Goal: Task Accomplishment & Management: Complete application form

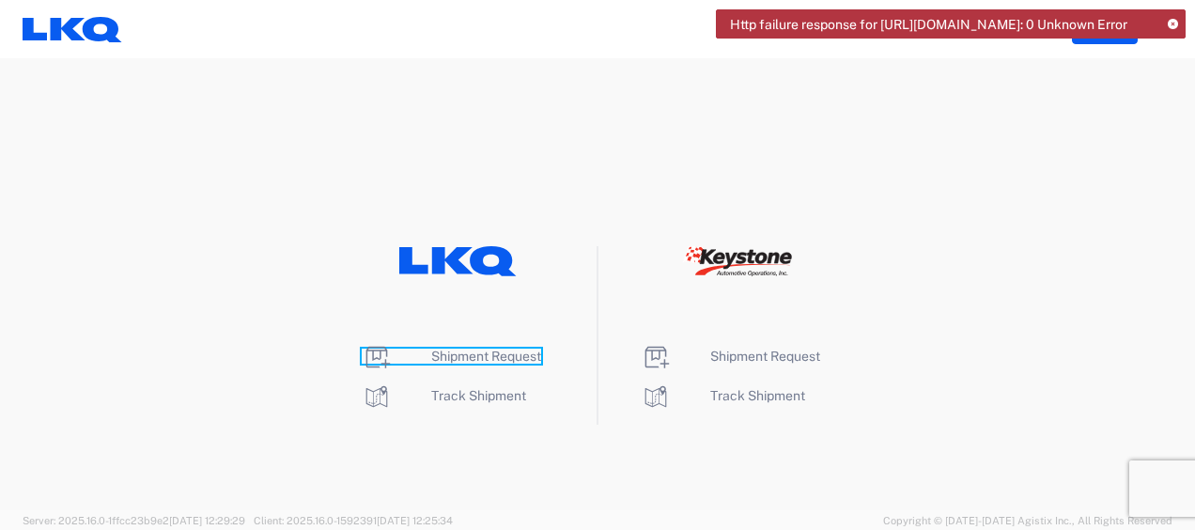
click at [520, 356] on span "Shipment Request" at bounding box center [486, 356] width 110 height 15
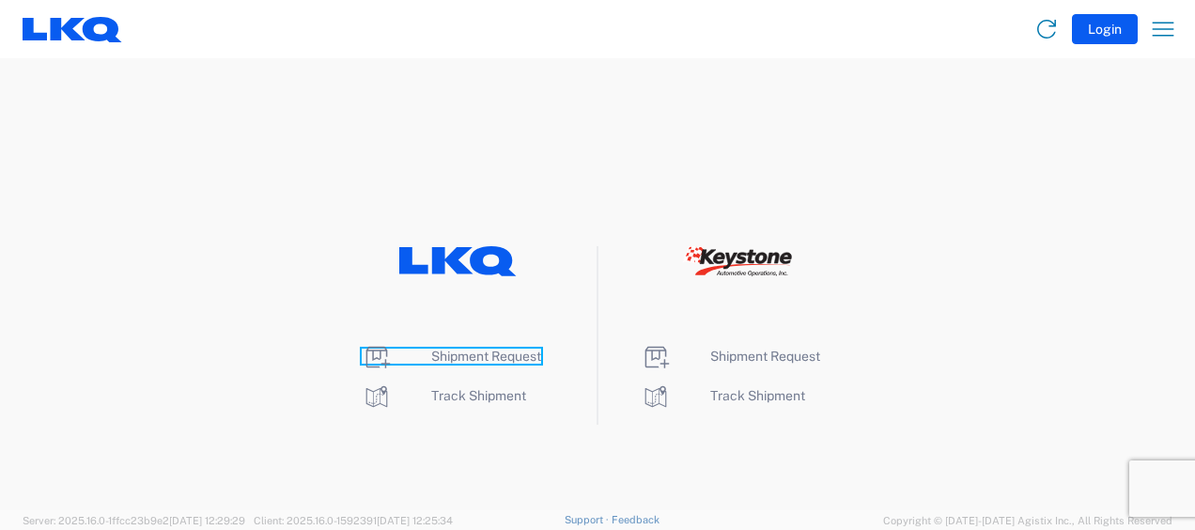
click at [498, 356] on span "Shipment Request" at bounding box center [486, 356] width 110 height 15
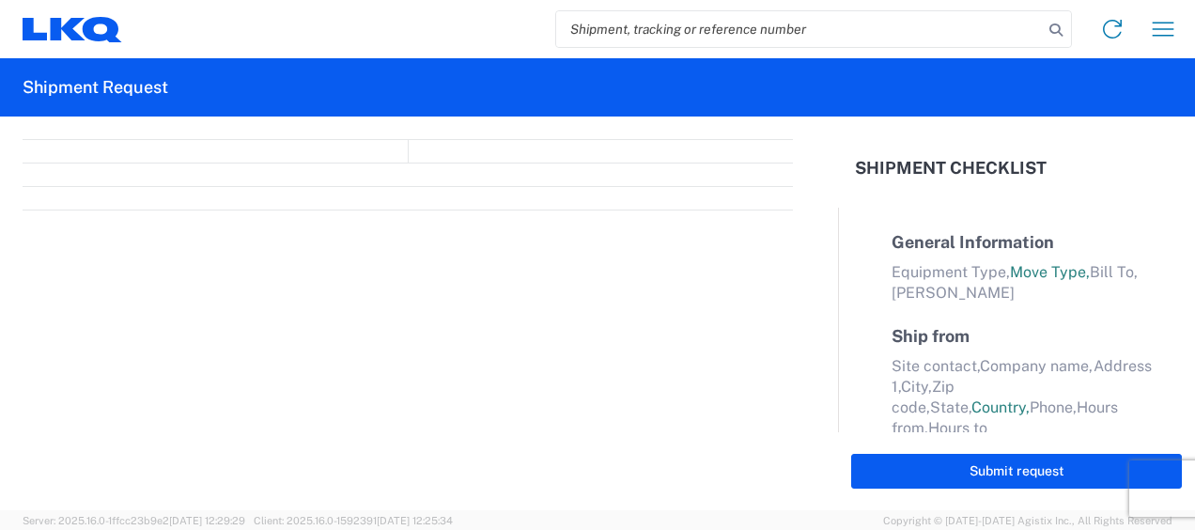
select select "FULL"
select select "LBS"
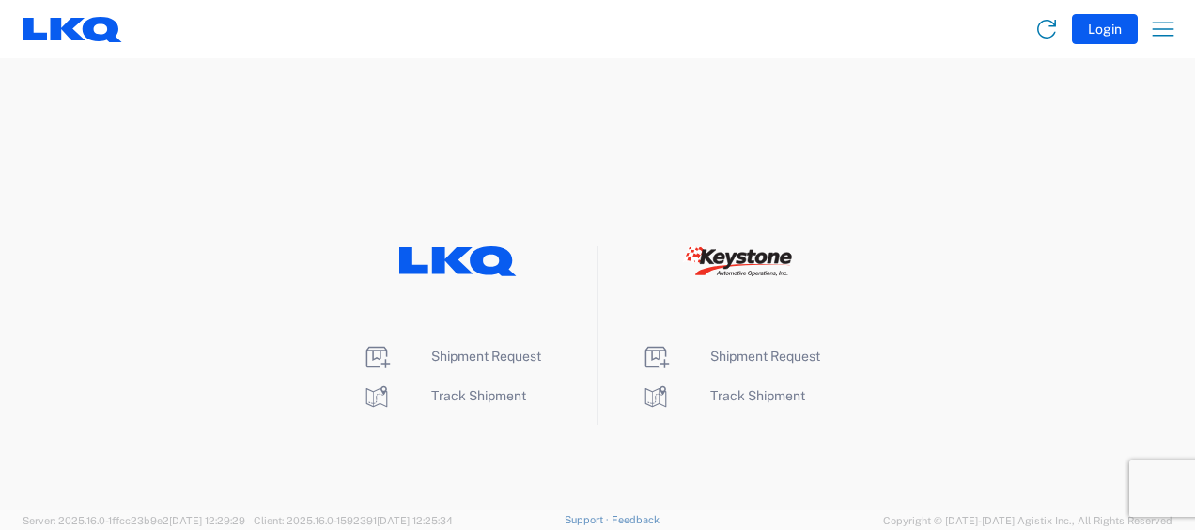
click at [470, 346] on li "Shipment Request" at bounding box center [458, 357] width 193 height 30
click at [471, 359] on span "Shipment Request" at bounding box center [486, 356] width 110 height 15
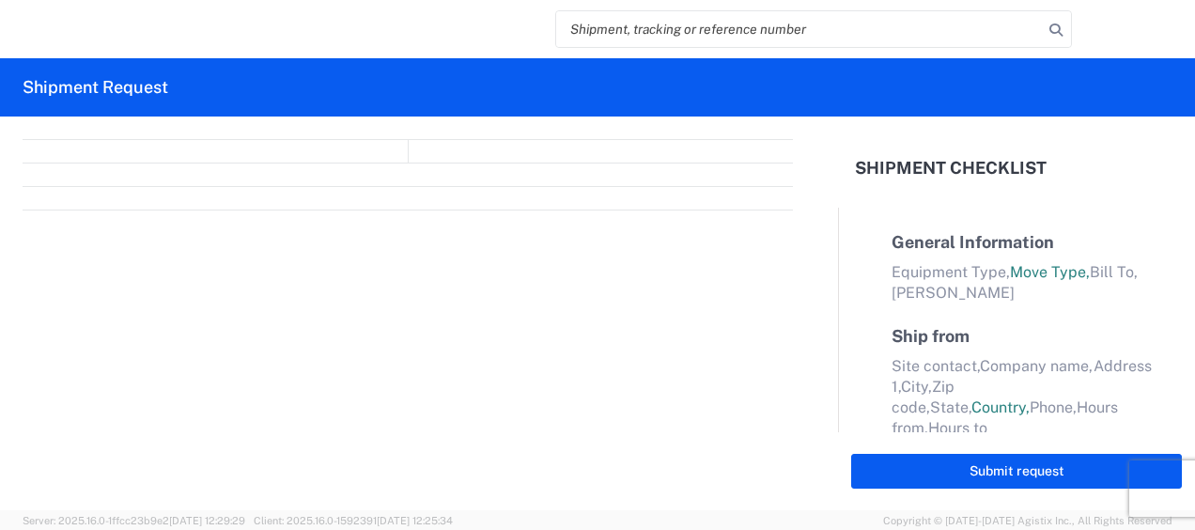
select select "FULL"
select select "LBS"
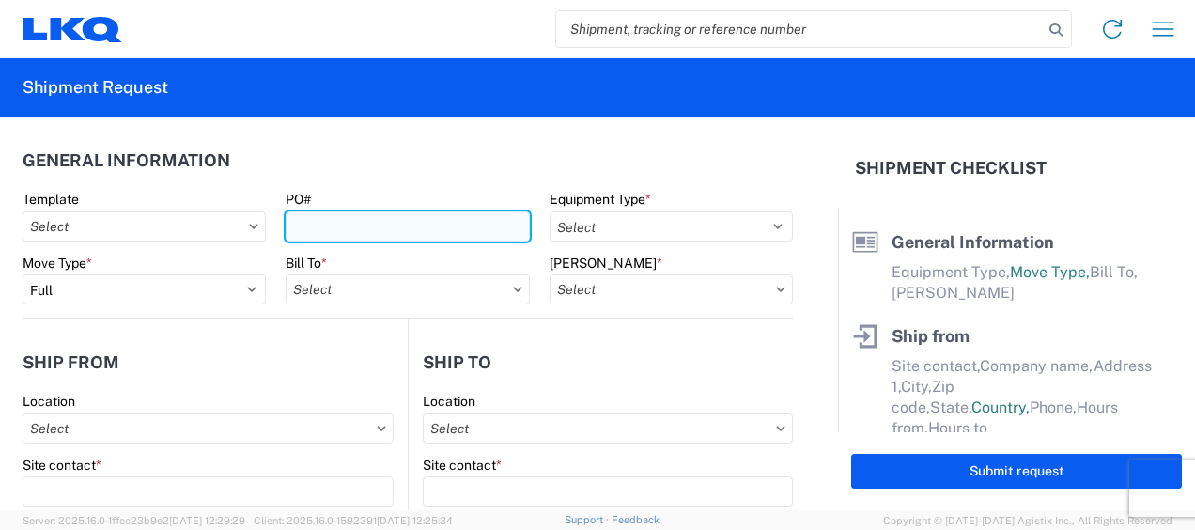
click at [364, 223] on input "PO#" at bounding box center [407, 226] width 243 height 30
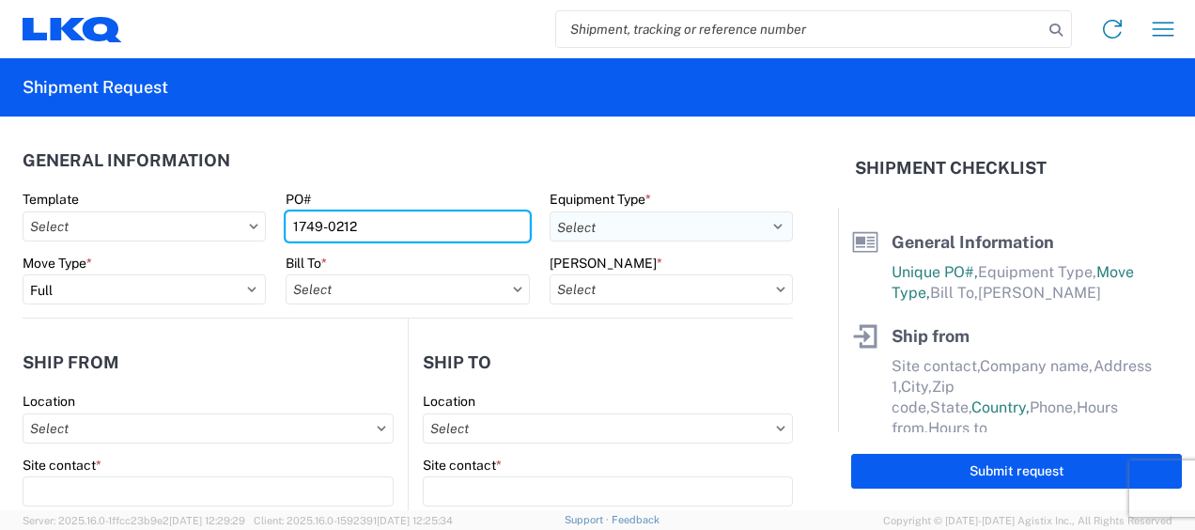
type input "1749-0212"
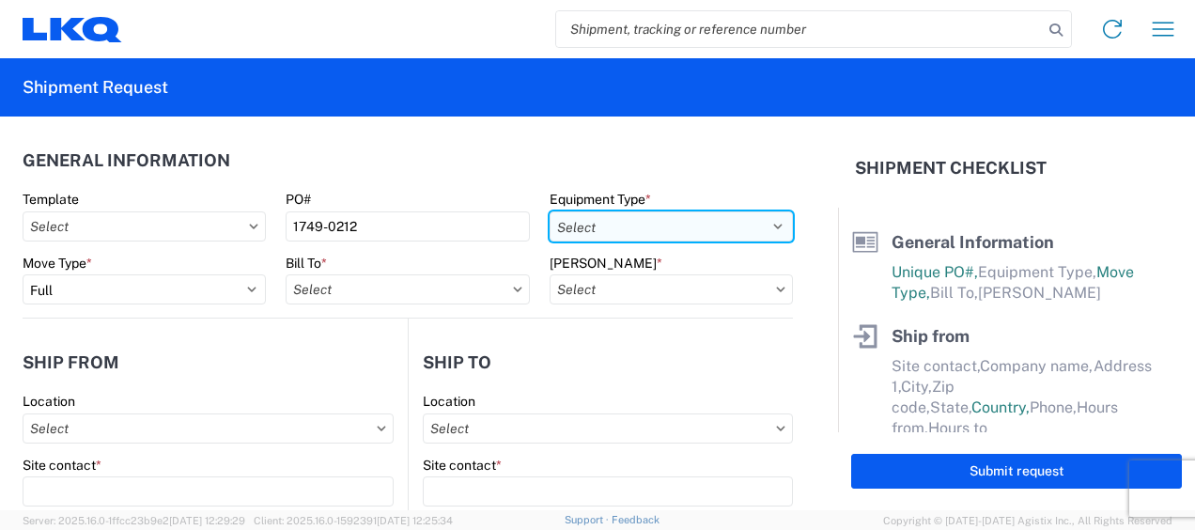
click at [607, 239] on select "Select 53’ Dry Van Flatbed Dropdeck (van) Lowboy (flatbed) Rail" at bounding box center [671, 226] width 243 height 30
select select "STDV"
click at [550, 211] on select "Select 53’ Dry Van Flatbed Dropdeck (van) Lowboy (flatbed) Rail" at bounding box center [671, 226] width 243 height 30
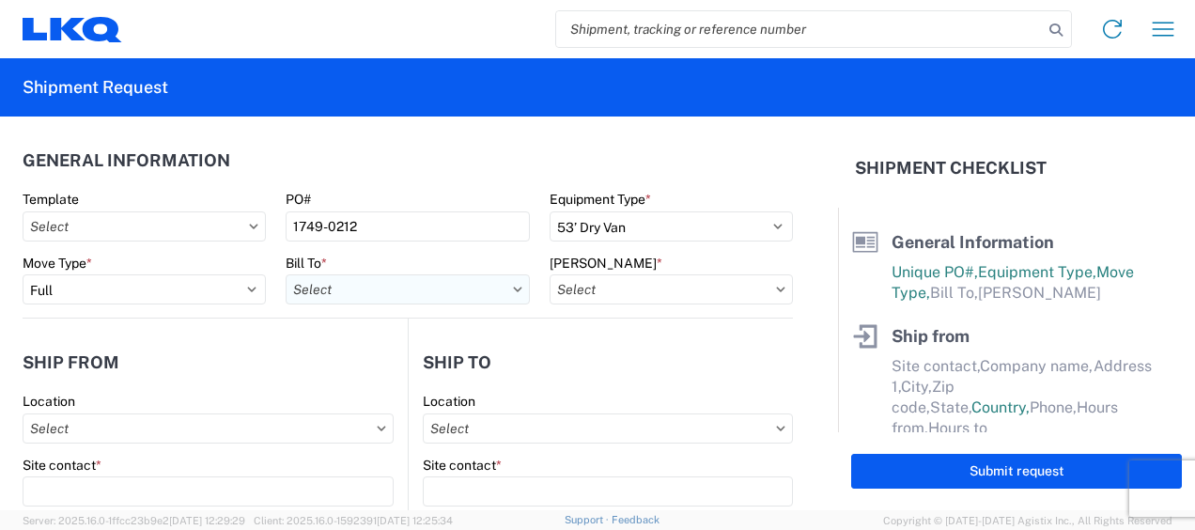
click at [412, 281] on input "Bill To *" at bounding box center [407, 289] width 243 height 30
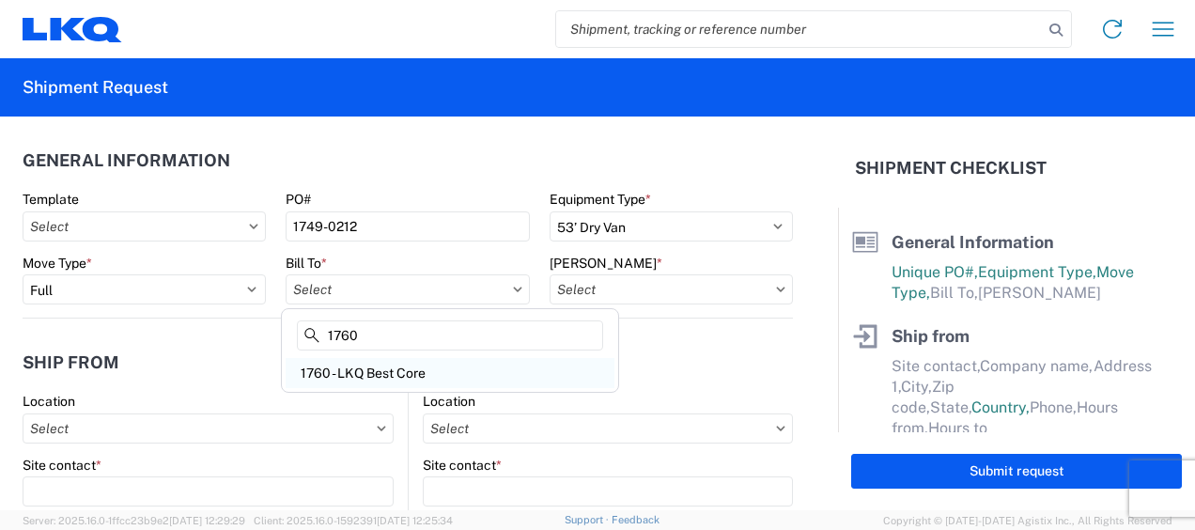
type input "1760"
click at [406, 359] on div "1760 - LKQ Best Core" at bounding box center [450, 373] width 329 height 30
type input "1760 - LKQ Best Core"
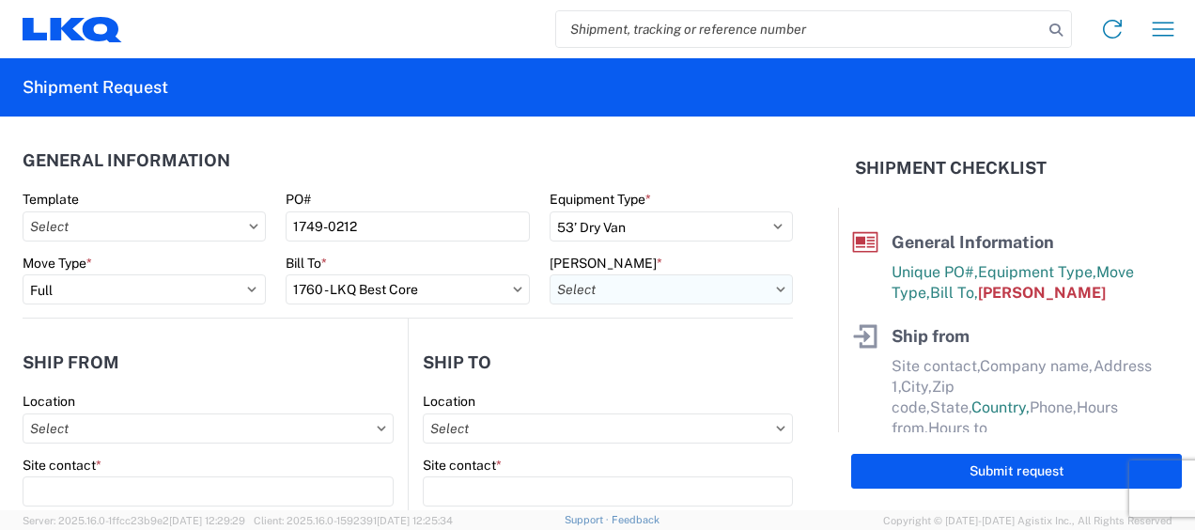
click at [618, 299] on input "Bill Code *" at bounding box center [671, 289] width 243 height 30
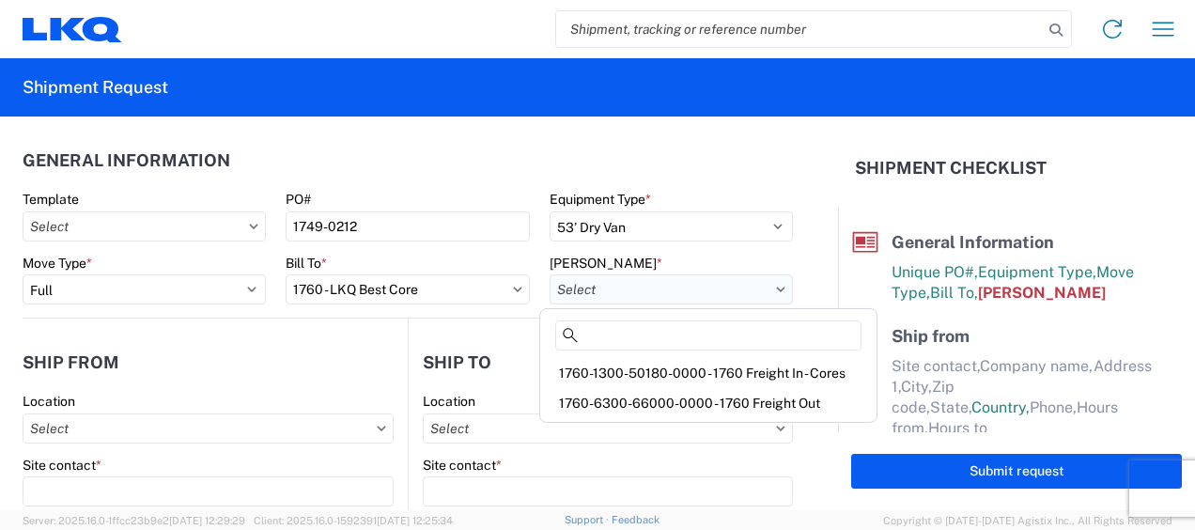
click at [767, 295] on input "Bill Code *" at bounding box center [671, 289] width 243 height 30
click at [766, 371] on div "1760-1300-50180-0000 - 1760 Freight In - Cores" at bounding box center [708, 373] width 329 height 30
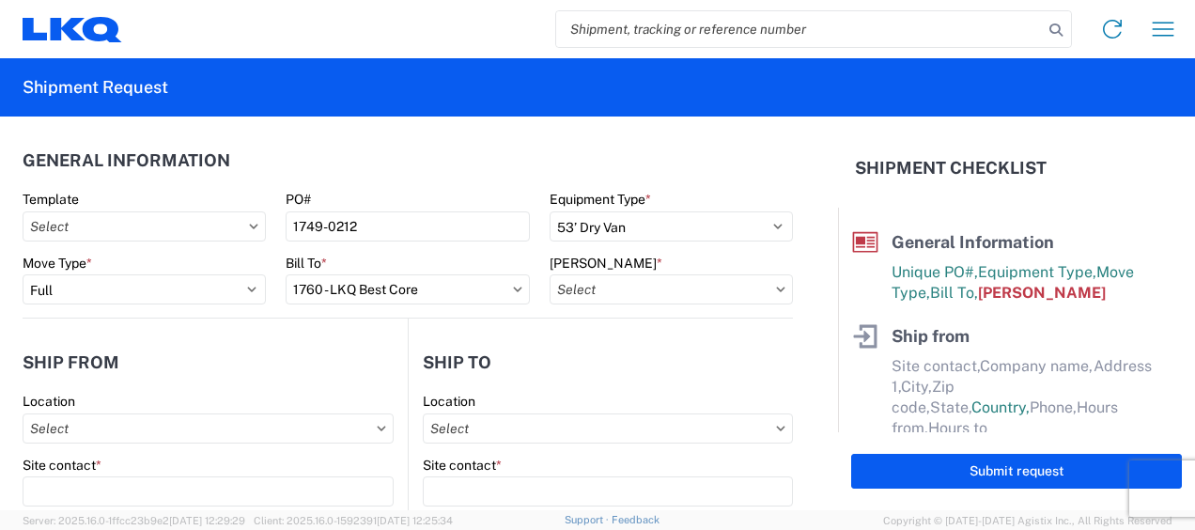
type input "1760-1300-50180-0000 - 1760 Freight In - Cores"
click at [374, 361] on header "Ship from" at bounding box center [215, 362] width 385 height 42
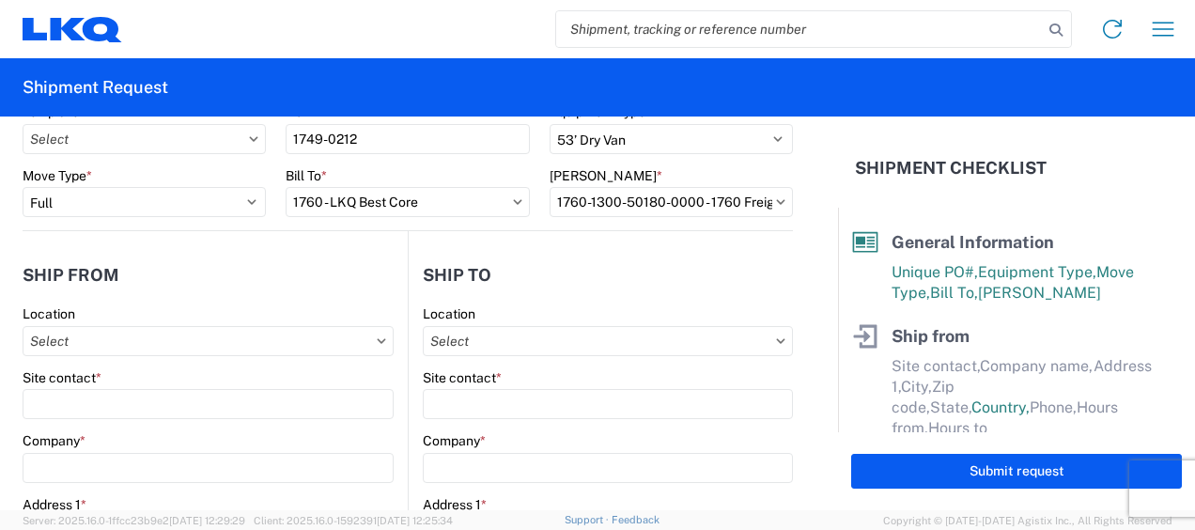
scroll to position [188, 0]
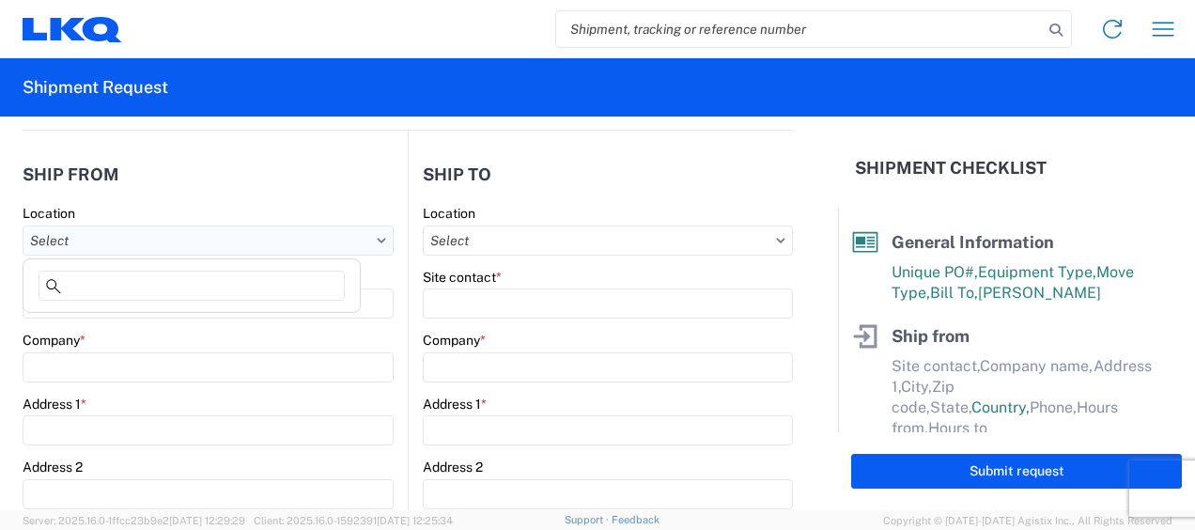
click at [197, 243] on input "Location" at bounding box center [208, 241] width 371 height 30
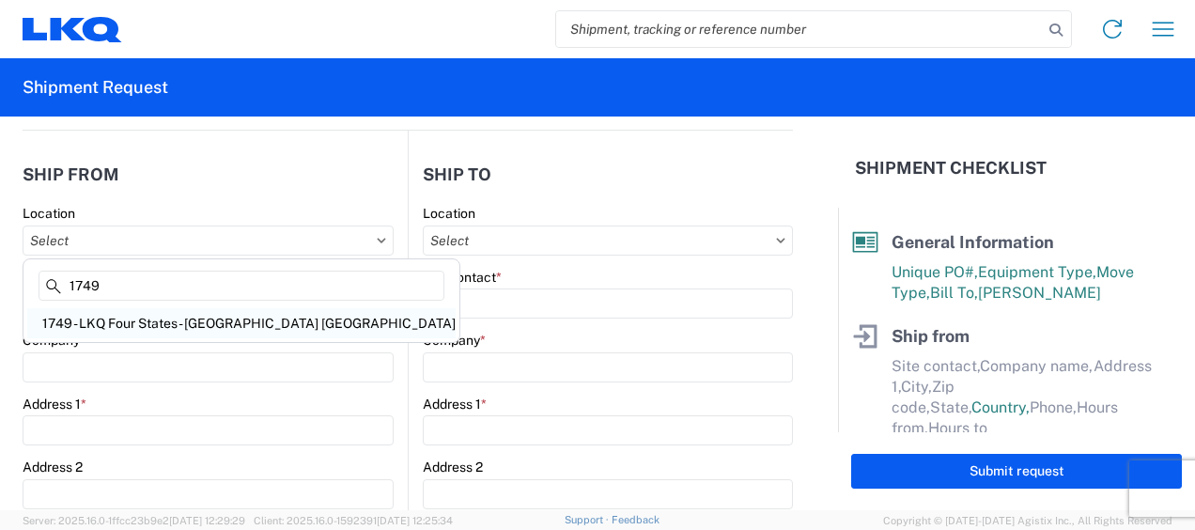
type input "1749"
click at [208, 316] on div "1749 - LKQ Four States - Joplin MO" at bounding box center [241, 323] width 429 height 30
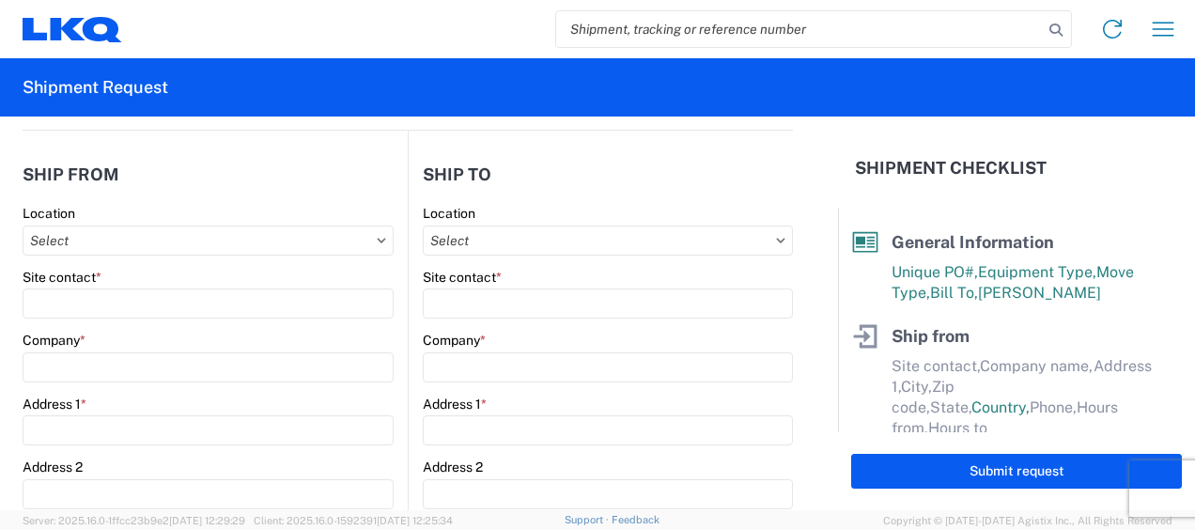
type input "1749 - LKQ Four States - Joplin MO"
type input "LKQ Corporation"
type input "675 S Black Cat Rd"
type input "Joplin"
type input "64801"
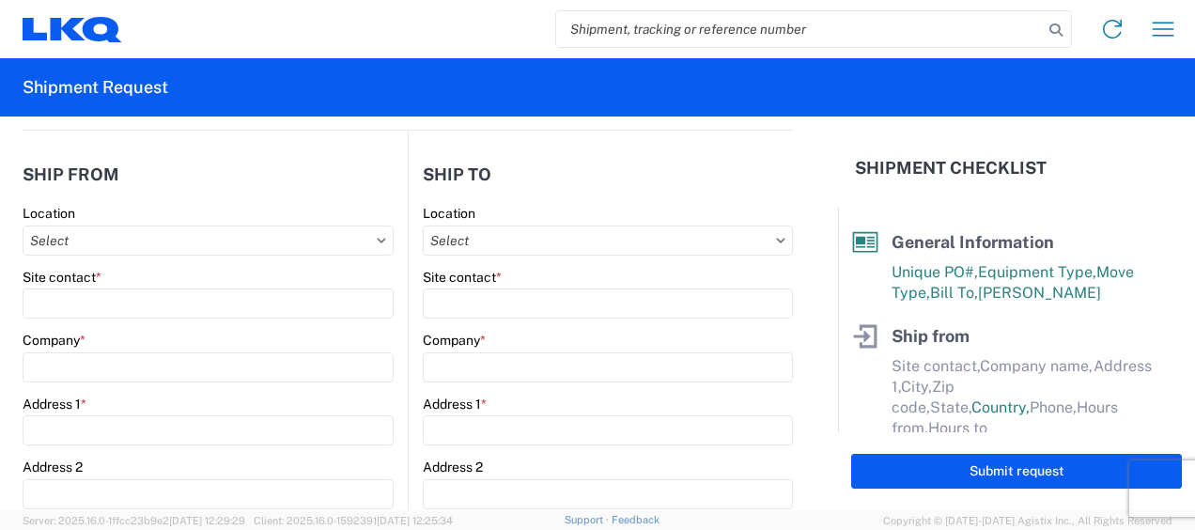
select select "MO"
select select "US"
type input "07:00"
type input "17:00"
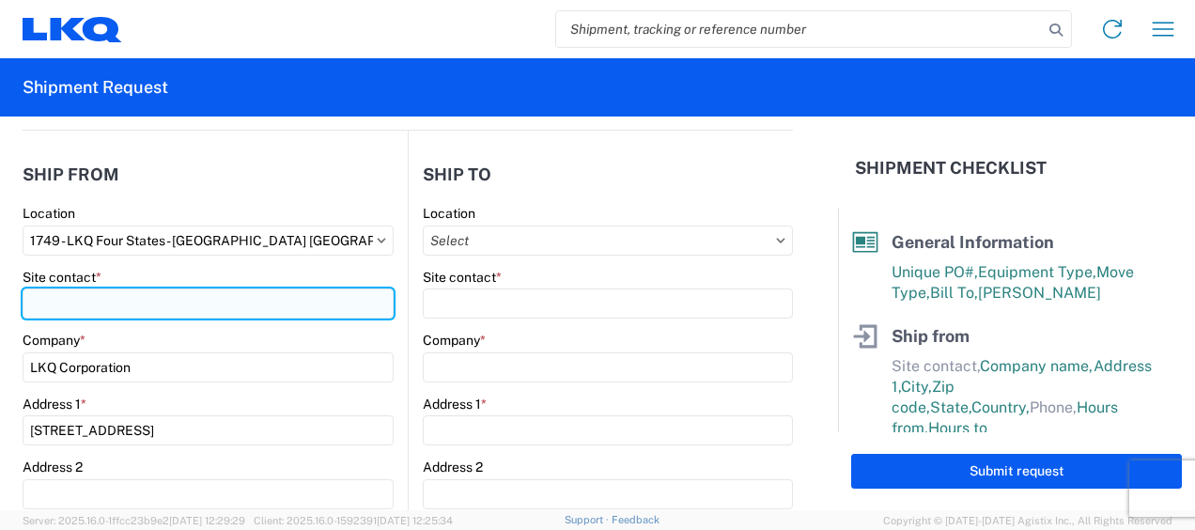
click at [182, 306] on input "Site contact *" at bounding box center [208, 304] width 371 height 30
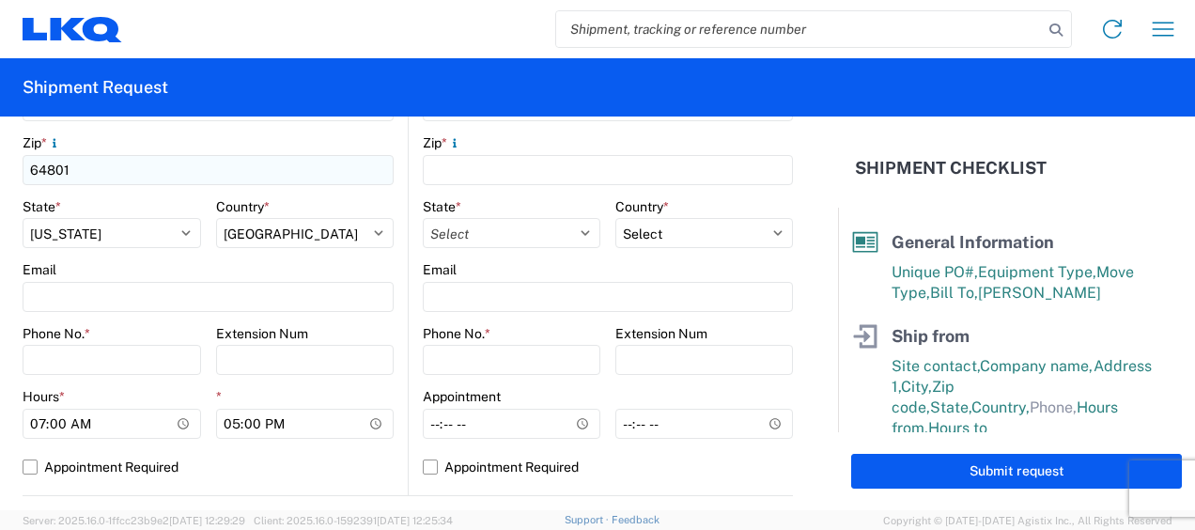
scroll to position [658, 0]
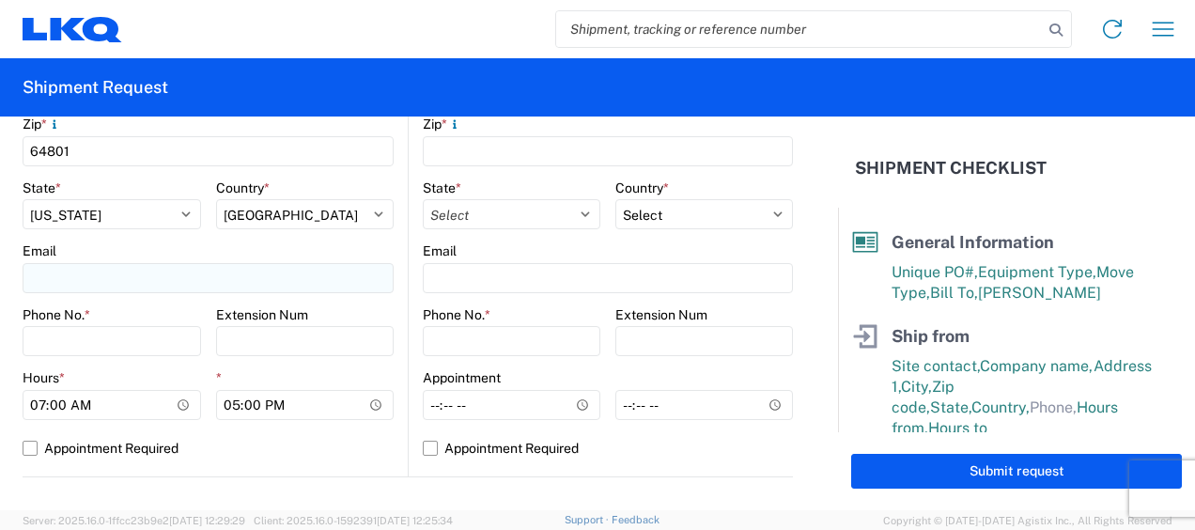
type input "Sean Glaze"
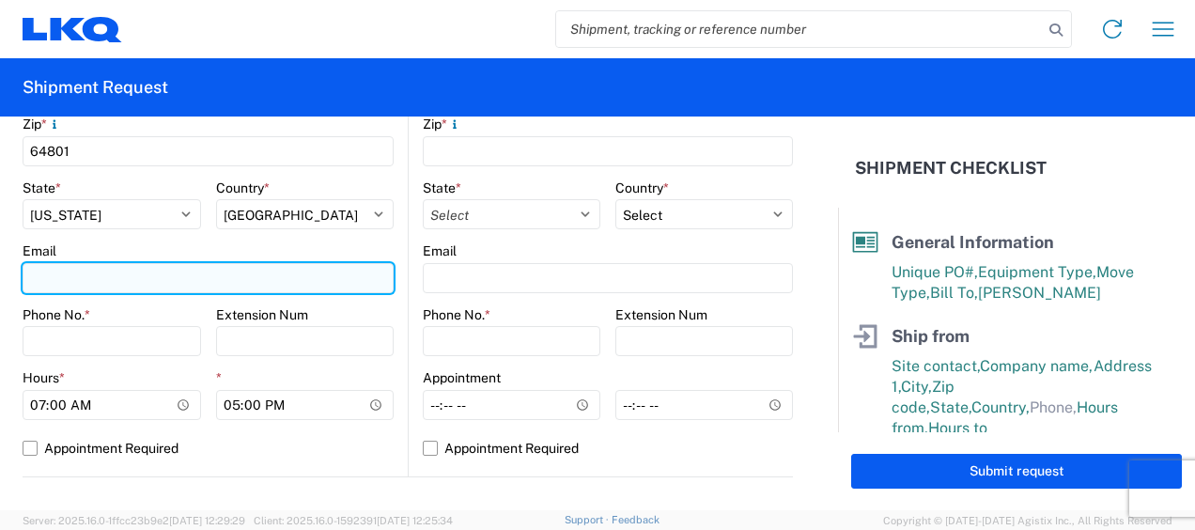
click at [103, 271] on input "Email" at bounding box center [208, 278] width 371 height 30
type input "swglaze@lkqcorp.com"
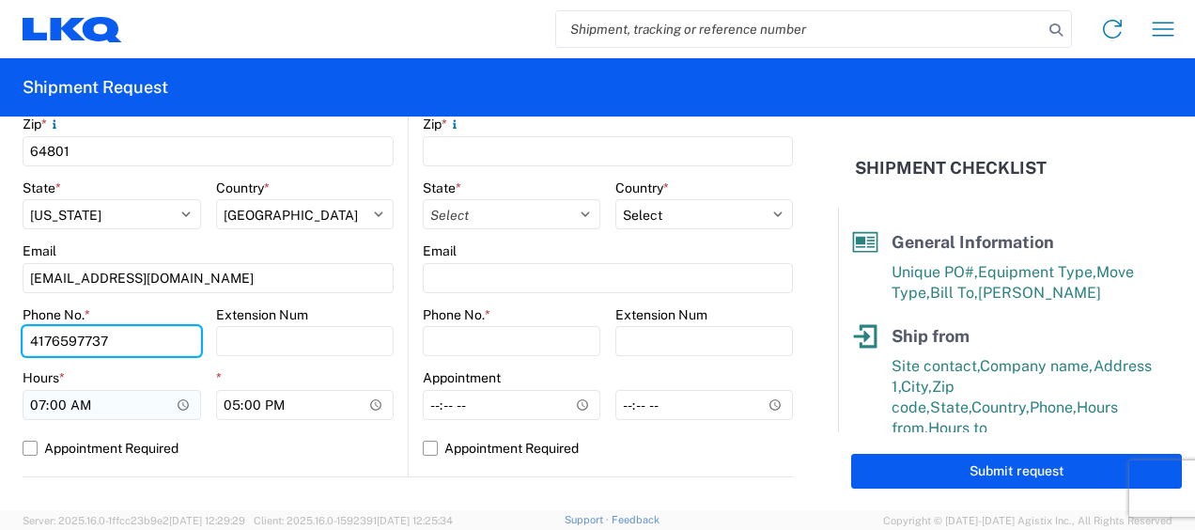
type input "4176597737"
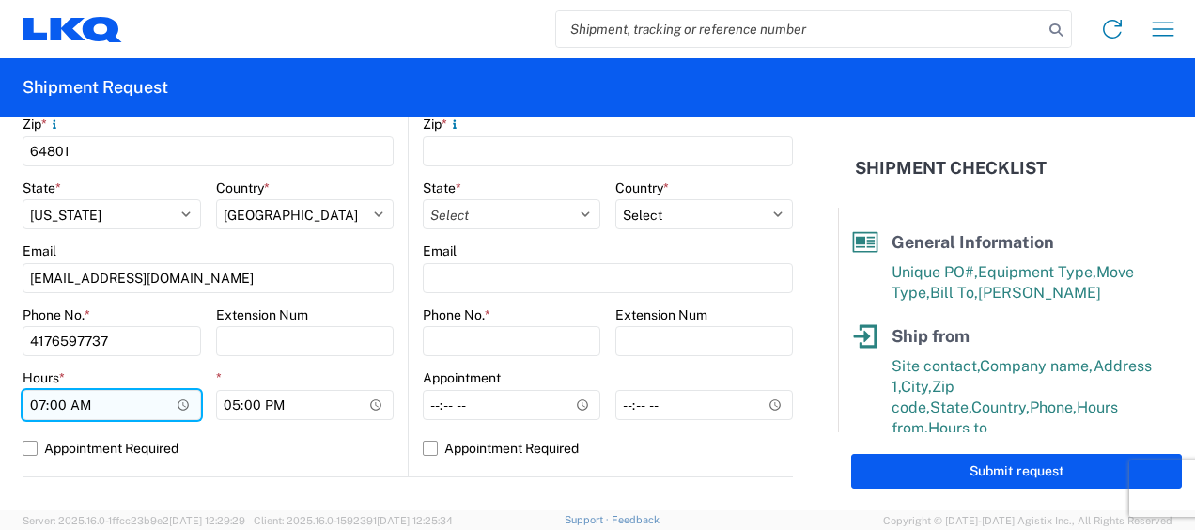
click at [41, 406] on input "07:00" at bounding box center [112, 405] width 179 height 30
type input "09:00"
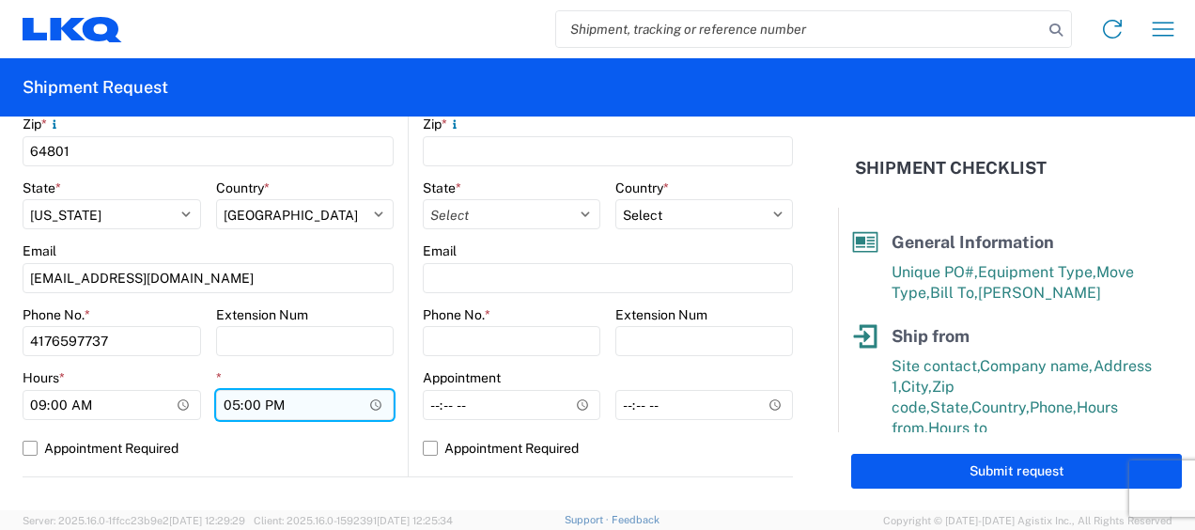
click at [230, 410] on input "17:00" at bounding box center [305, 405] width 179 height 30
type input "14:00"
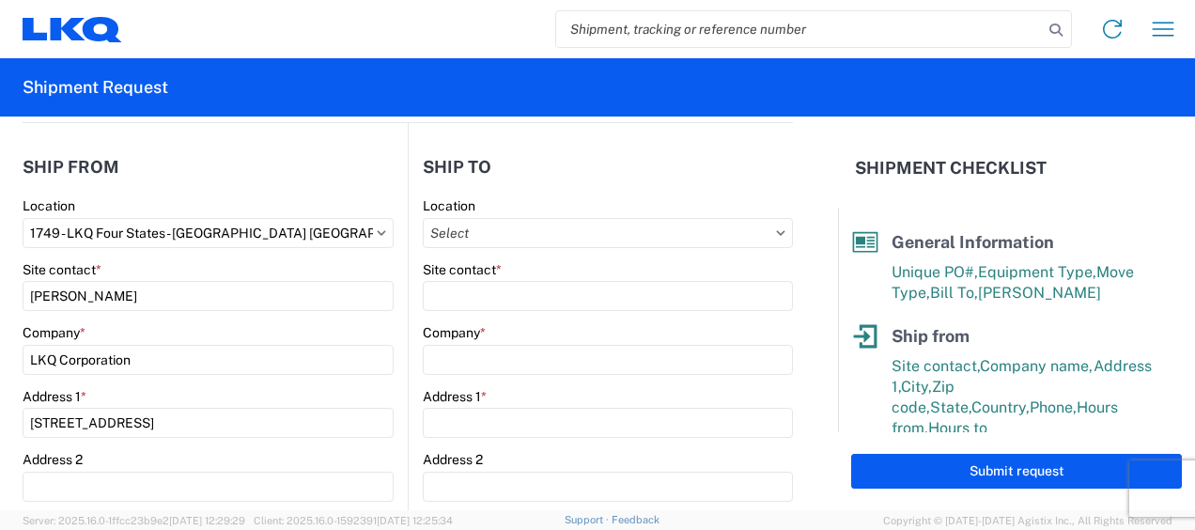
scroll to position [94, 0]
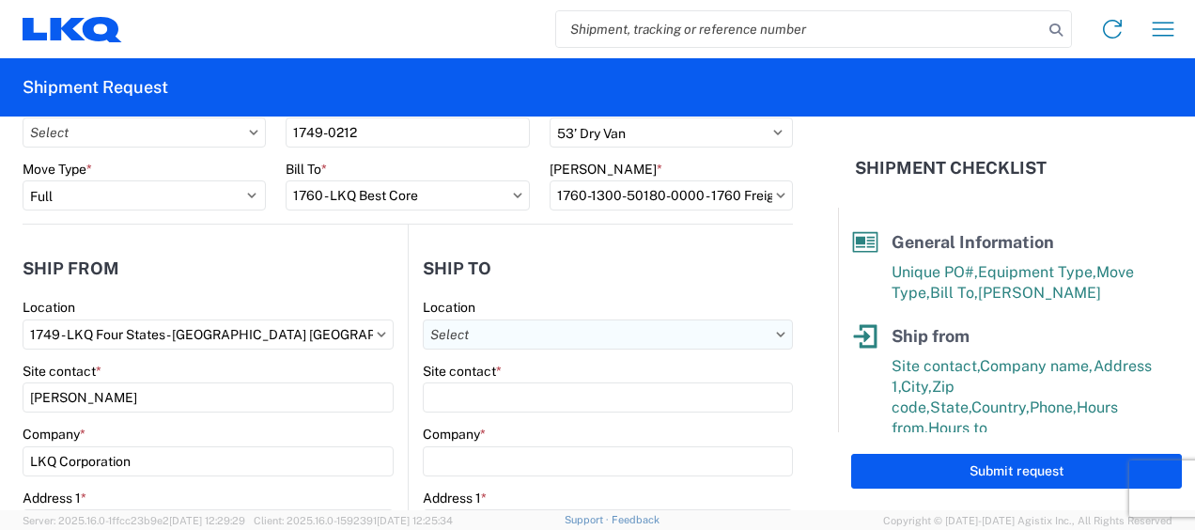
click at [527, 336] on input "Location" at bounding box center [608, 335] width 370 height 30
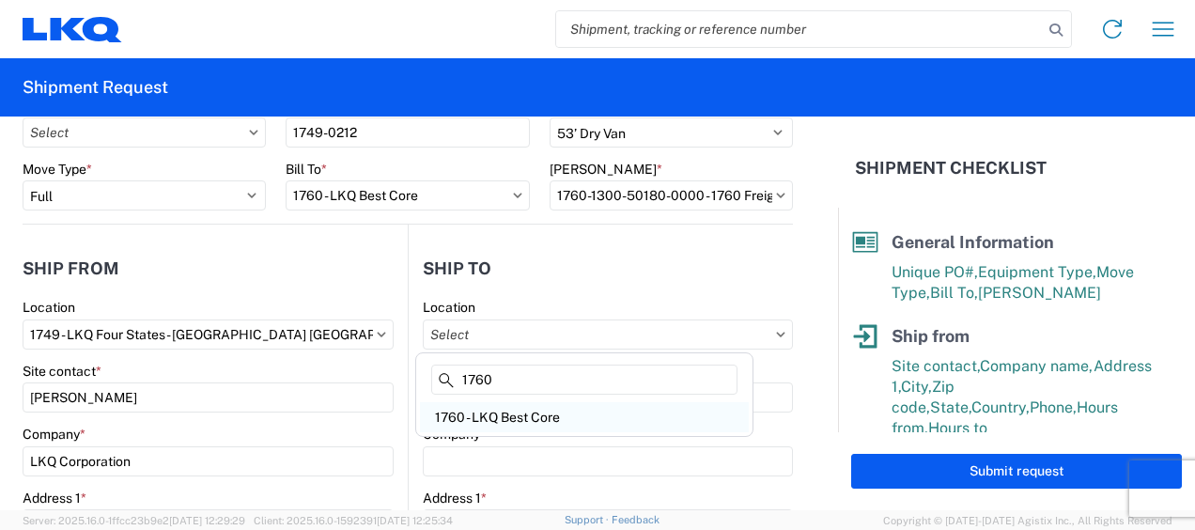
type input "1760"
click at [554, 423] on div "1760 - LKQ Best Core" at bounding box center [584, 417] width 329 height 30
type input "1760 - LKQ Best Core"
type input "LKQ Corporation"
type input "1710 W Mount Houston Rd"
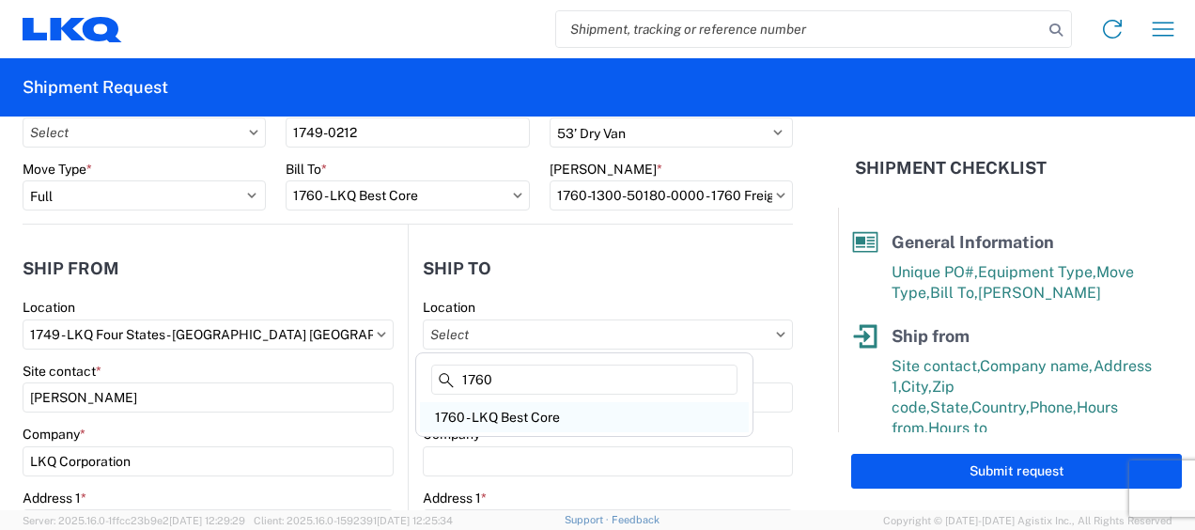
type input "Houston"
type input "77038"
select select "US"
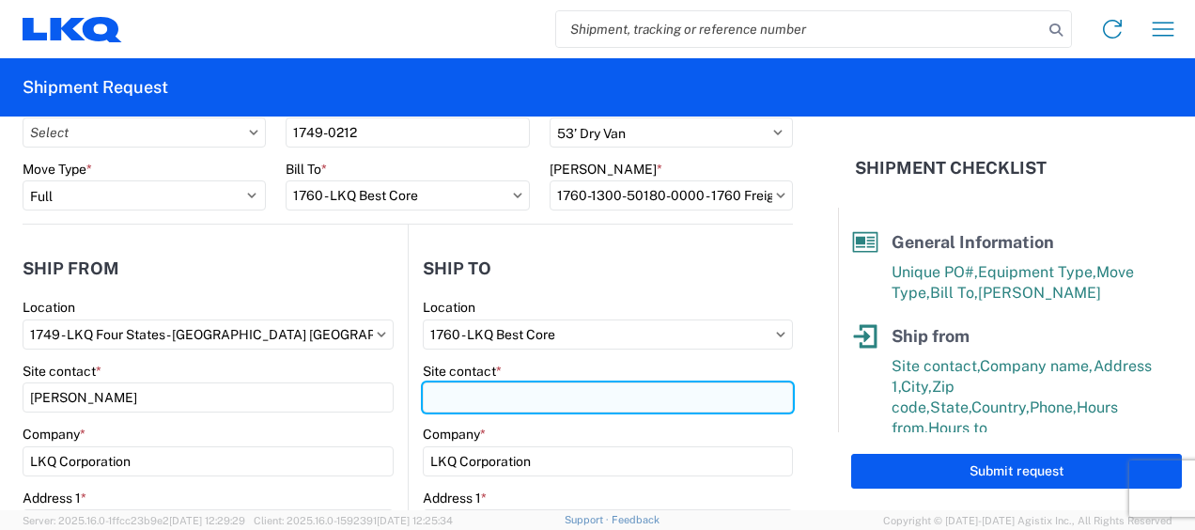
click at [537, 397] on input "Site contact *" at bounding box center [608, 397] width 370 height 30
type input "Alfredo Garcia"
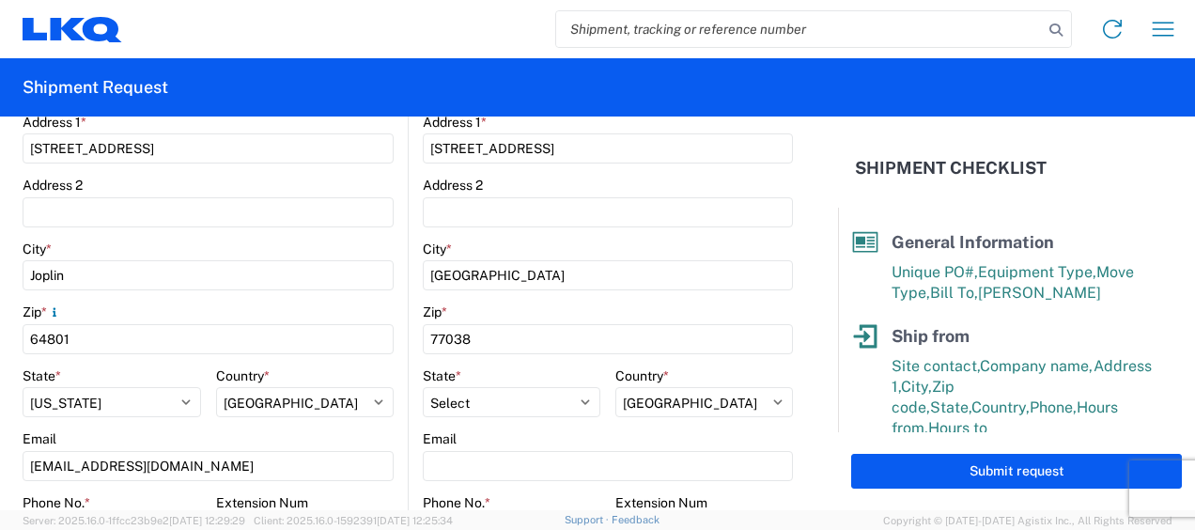
scroll to position [564, 0]
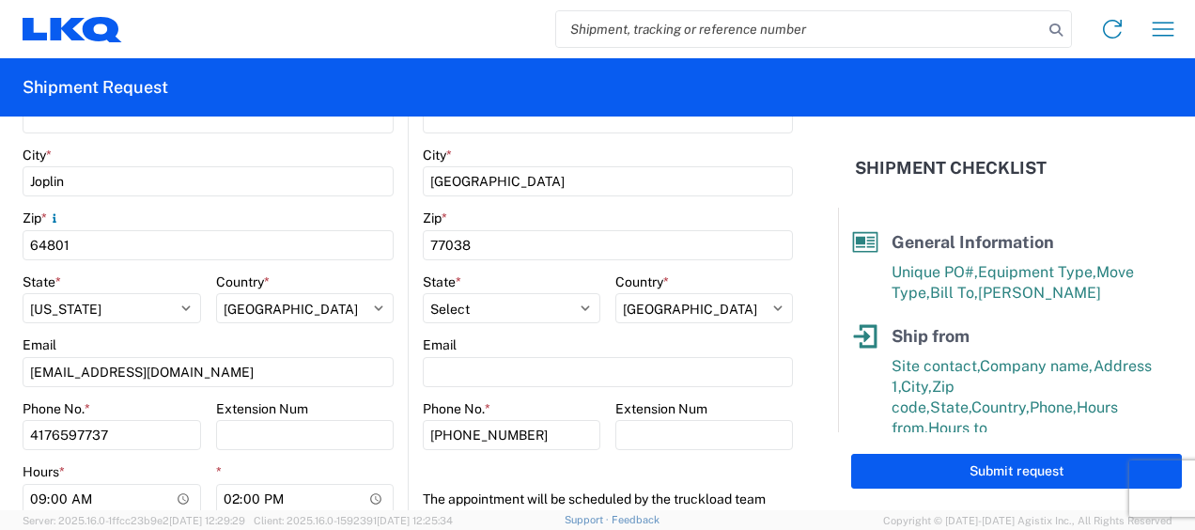
click at [527, 389] on agx-form-control-wrapper-v2 "Email" at bounding box center [608, 368] width 370 height 64
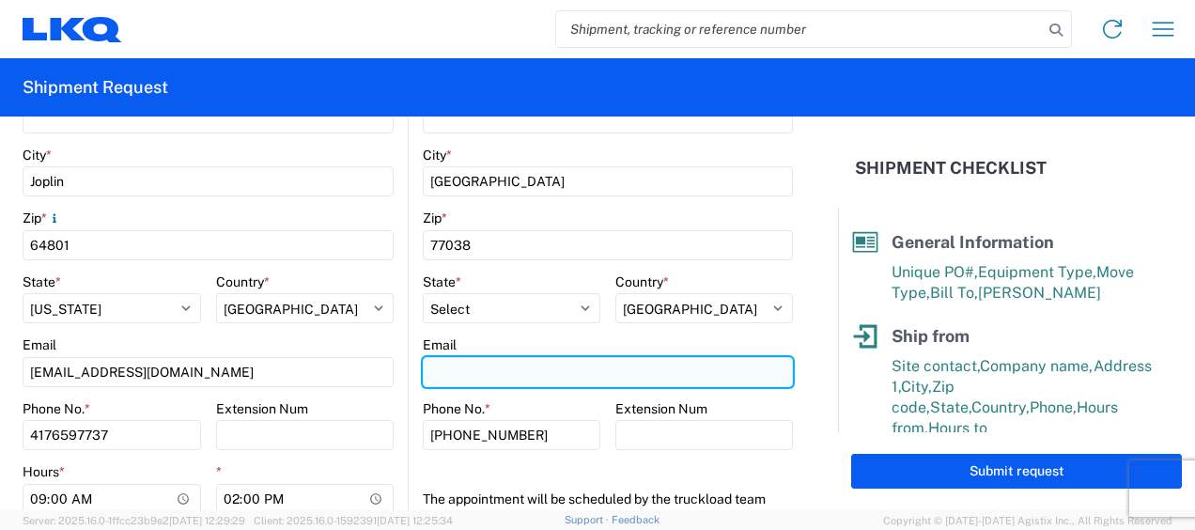
click at [523, 365] on input "Email" at bounding box center [608, 372] width 370 height 30
type input "almace@lkqcorp.com"
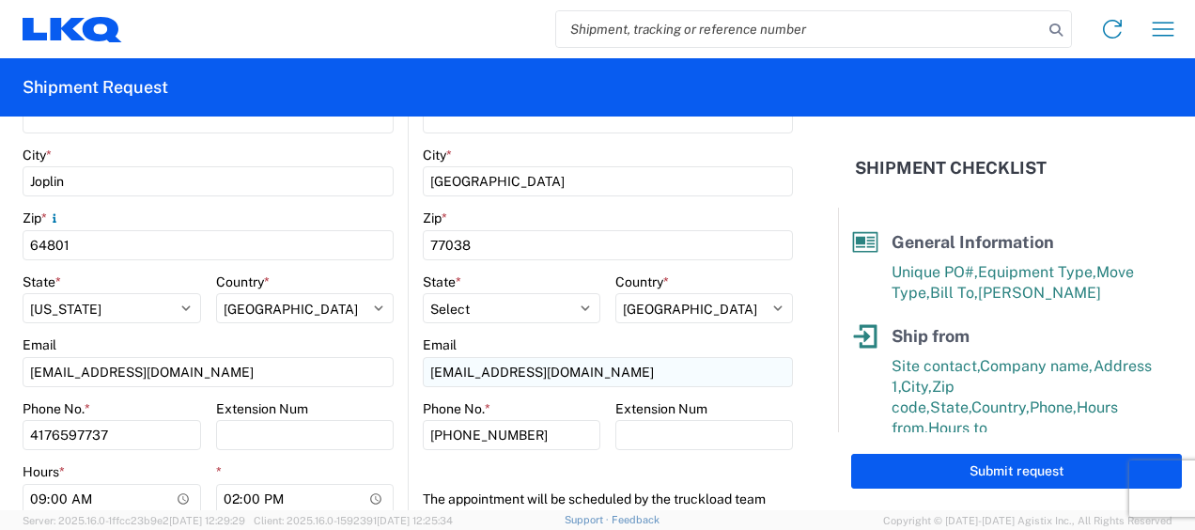
type input "Sean Glaze"
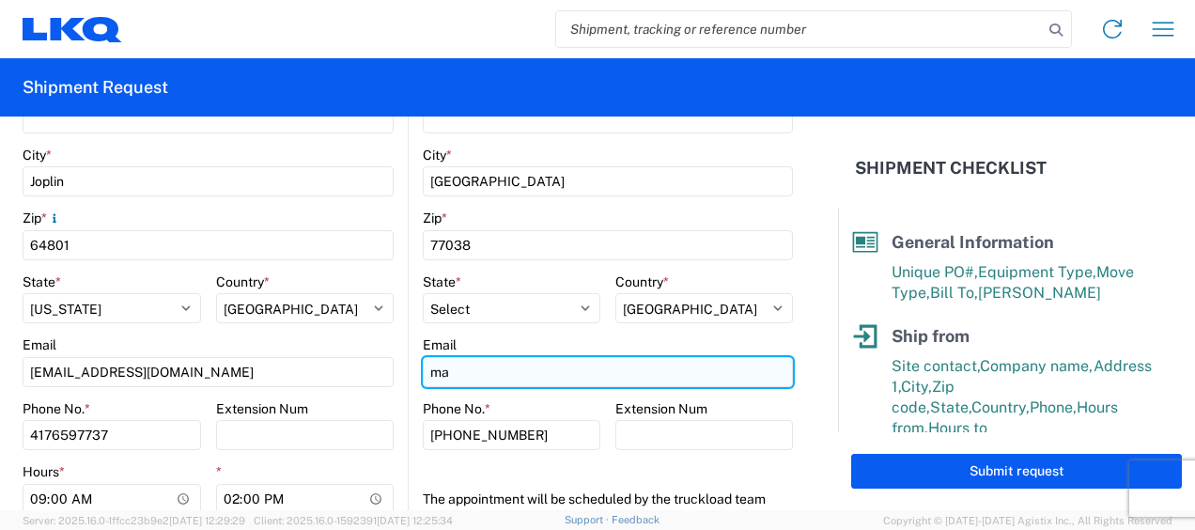
type input "m"
type input "almace@lkqcorp.com"
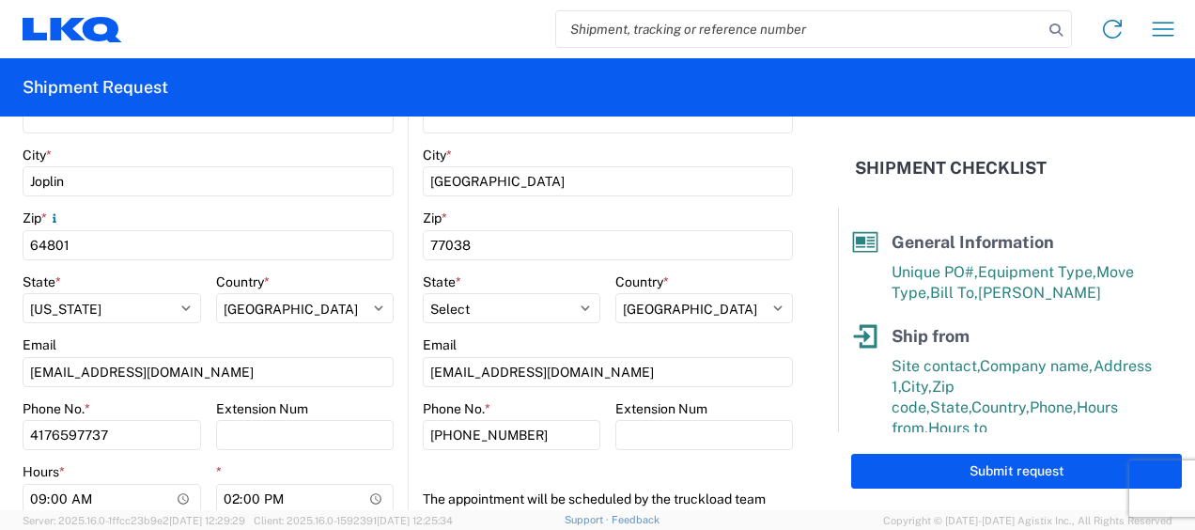
click at [586, 475] on div "1760 Location 1760 - LKQ Best Core Site contact * Alfredo Garcia Company * LKQ …" at bounding box center [608, 178] width 370 height 698
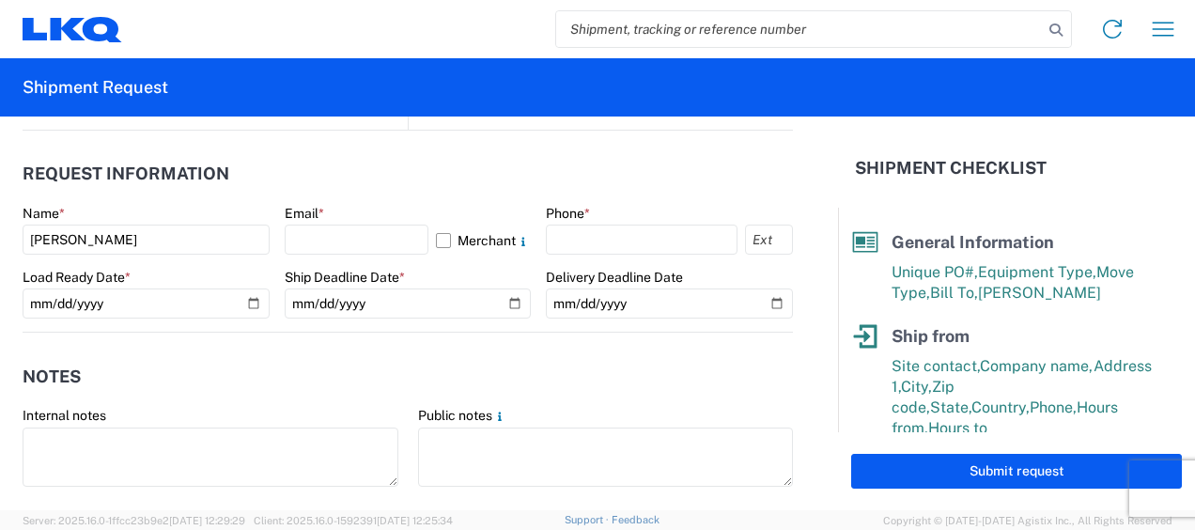
scroll to position [1034, 0]
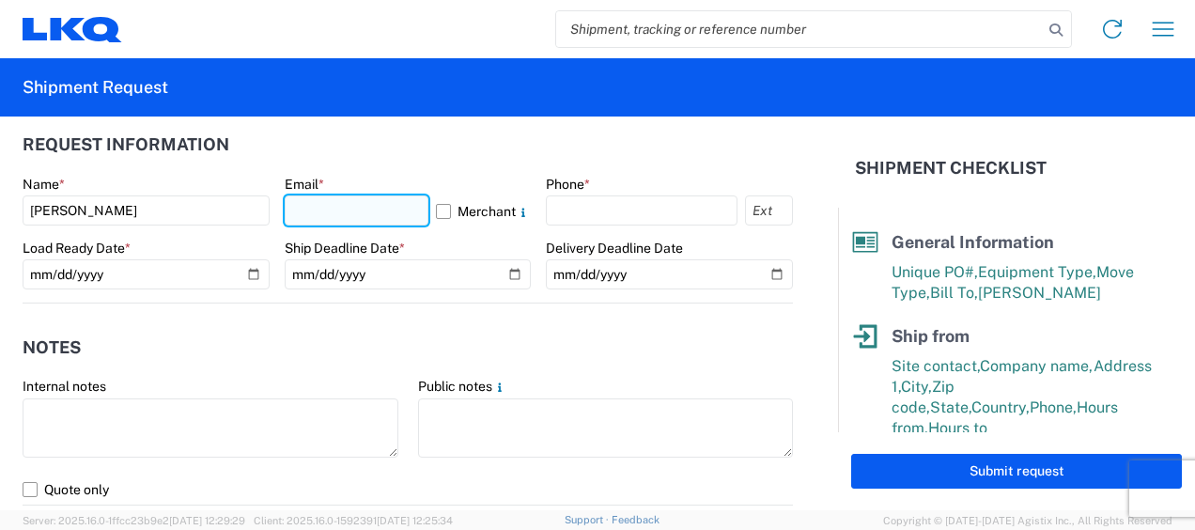
click at [357, 212] on input "text" at bounding box center [357, 210] width 145 height 30
type input "swglaze@lkqcorp.com"
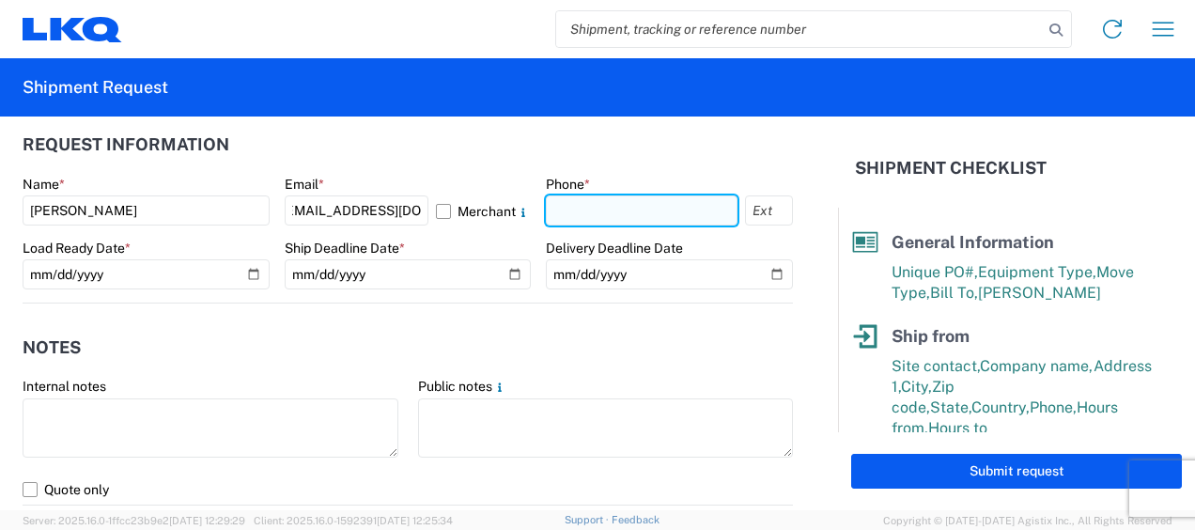
click at [564, 216] on input "text" at bounding box center [642, 210] width 192 height 30
type input "4176597737"
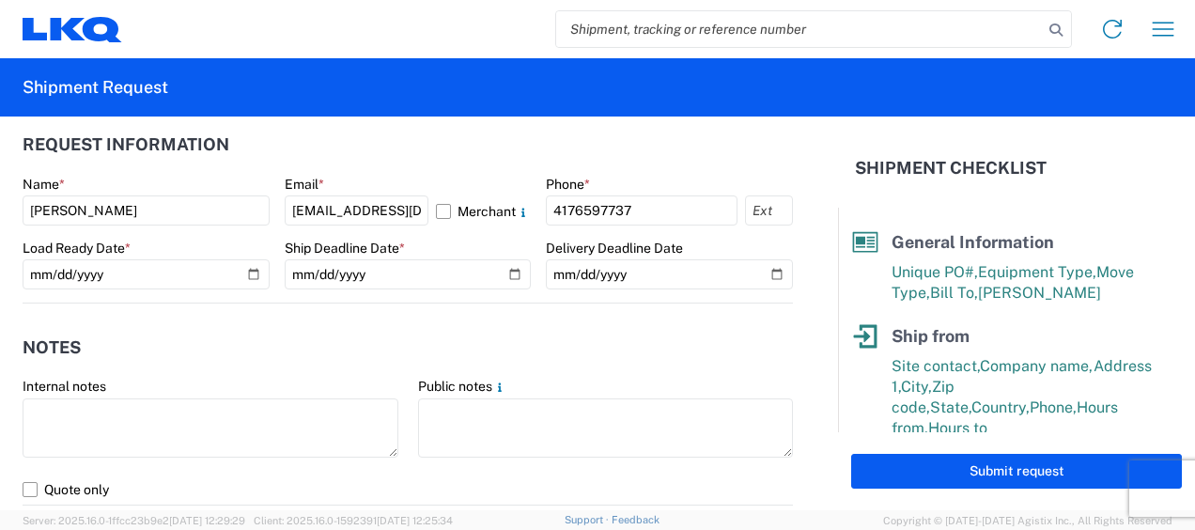
click at [483, 154] on header "Request Information" at bounding box center [408, 145] width 771 height 42
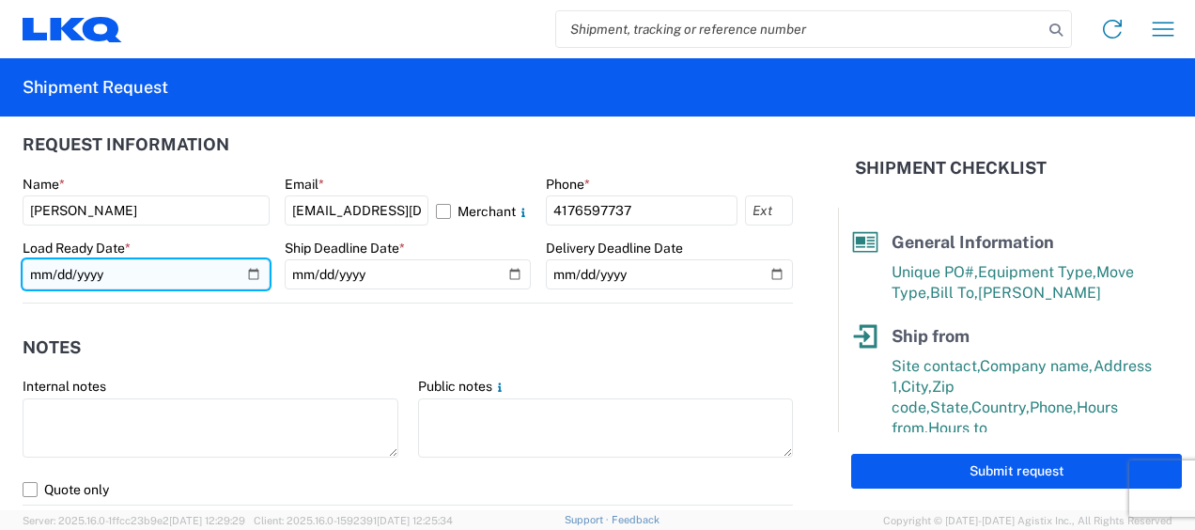
click at [254, 276] on input "date" at bounding box center [146, 274] width 247 height 30
type input "2025-08-20"
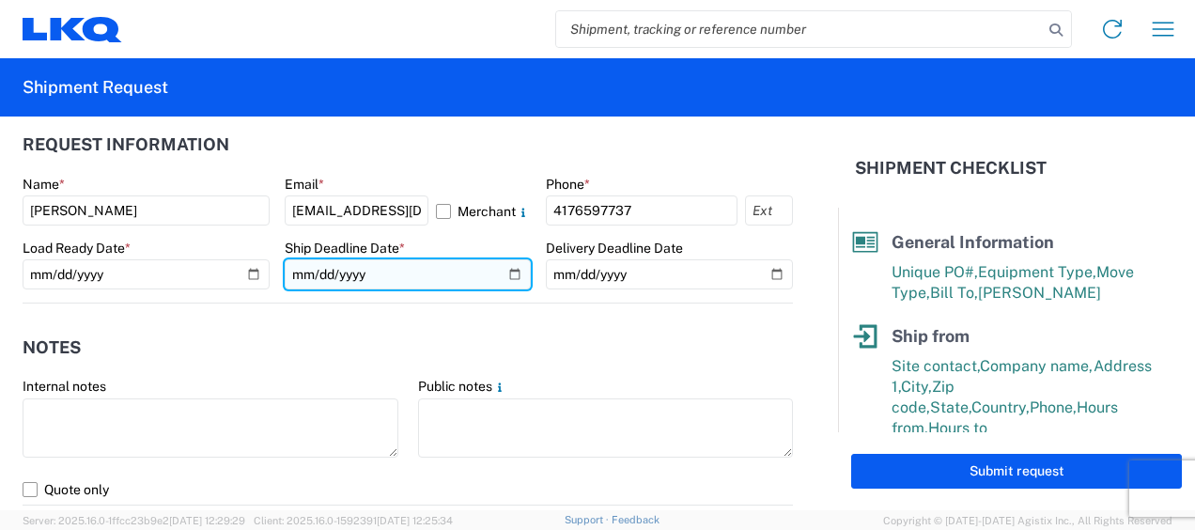
click at [507, 271] on input "date" at bounding box center [408, 274] width 247 height 30
type input "2025-08-20"
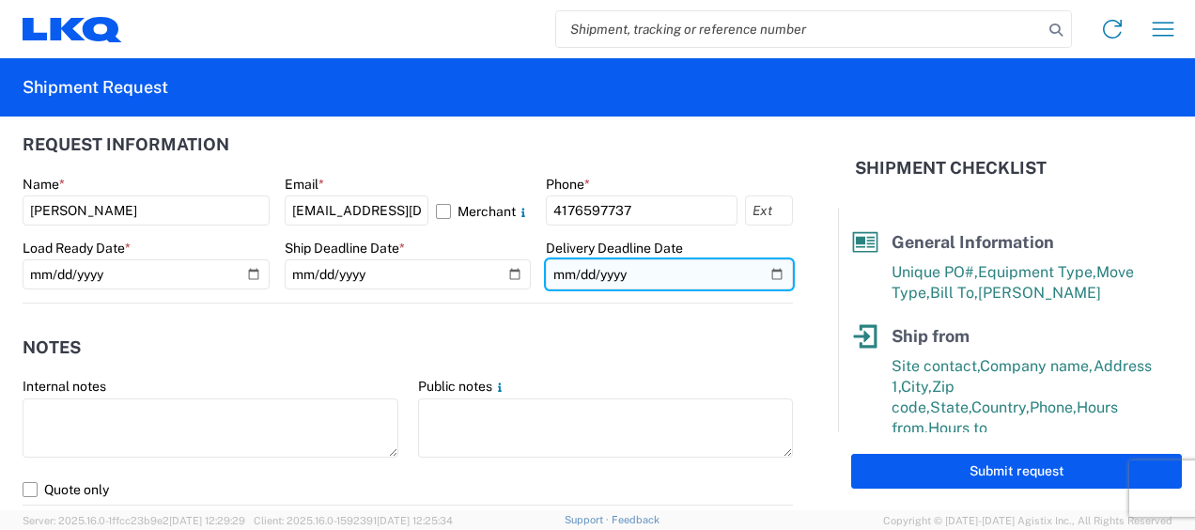
click at [764, 278] on input "date" at bounding box center [669, 274] width 247 height 30
type input "2025-08-20"
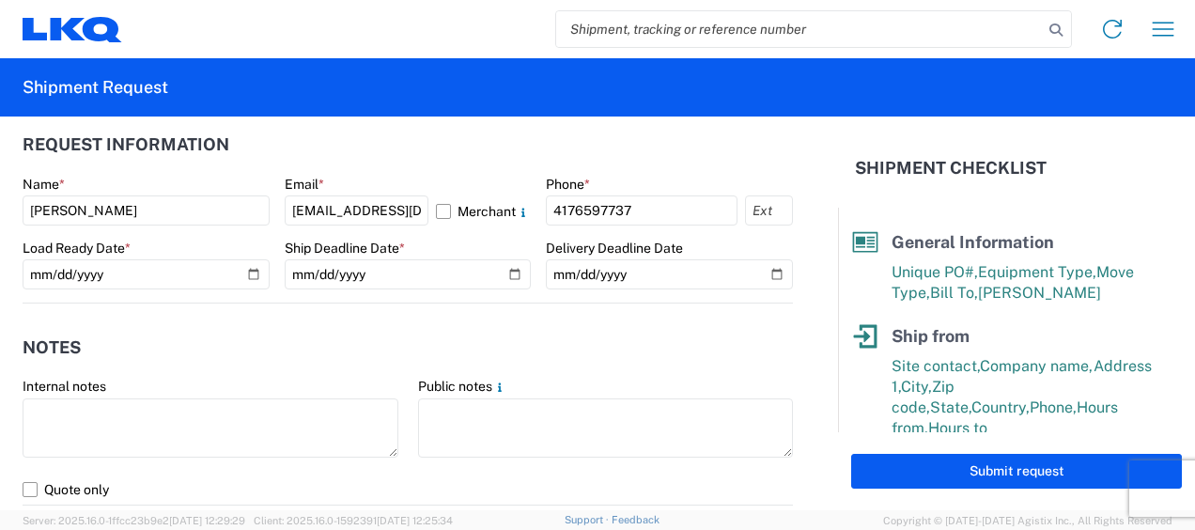
click at [288, 340] on header "Notes" at bounding box center [408, 347] width 771 height 42
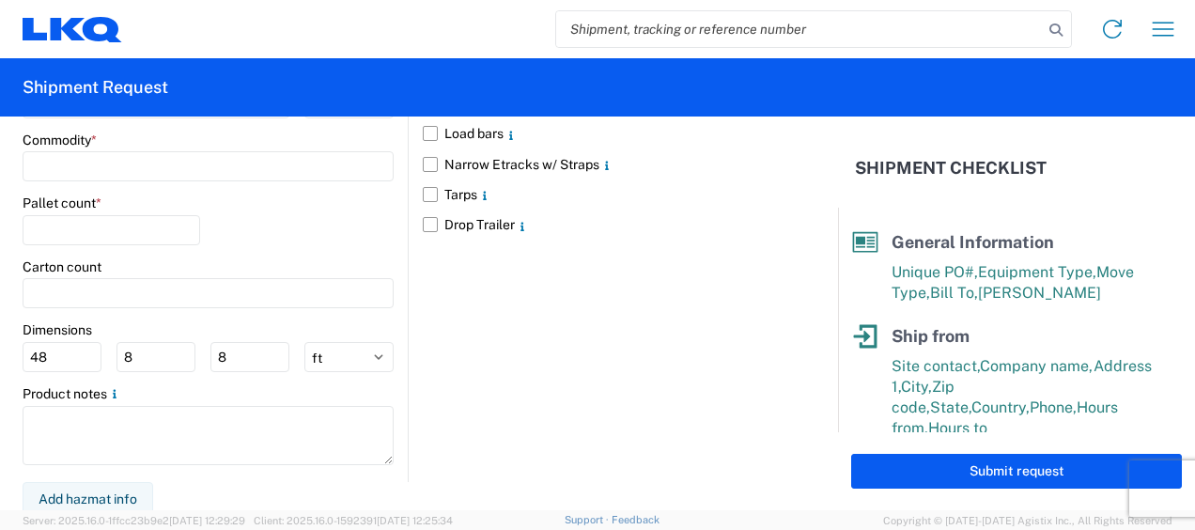
scroll to position [1760, 0]
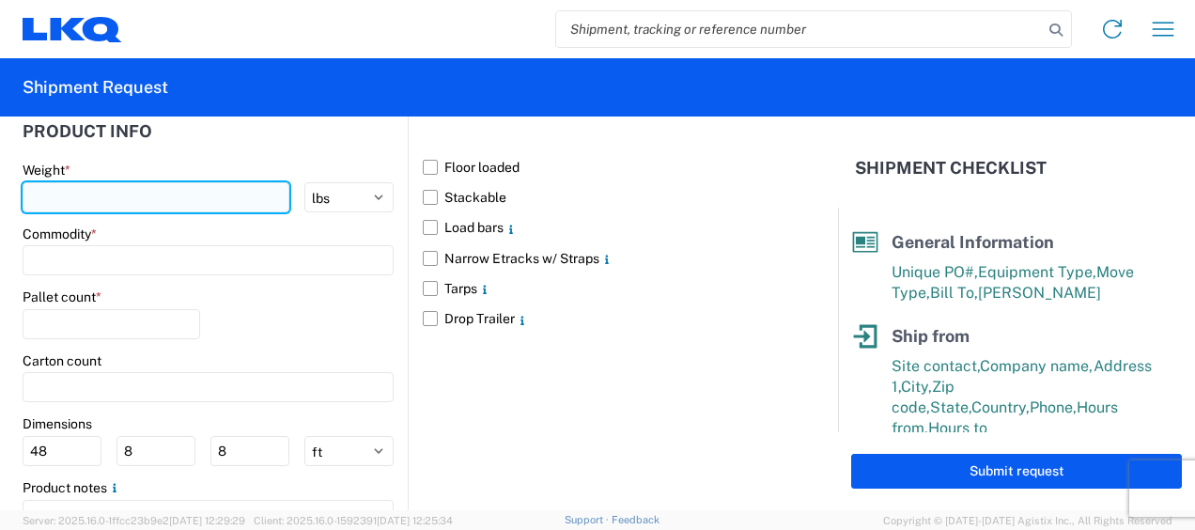
click at [157, 201] on input "number" at bounding box center [156, 197] width 267 height 30
type input "40000"
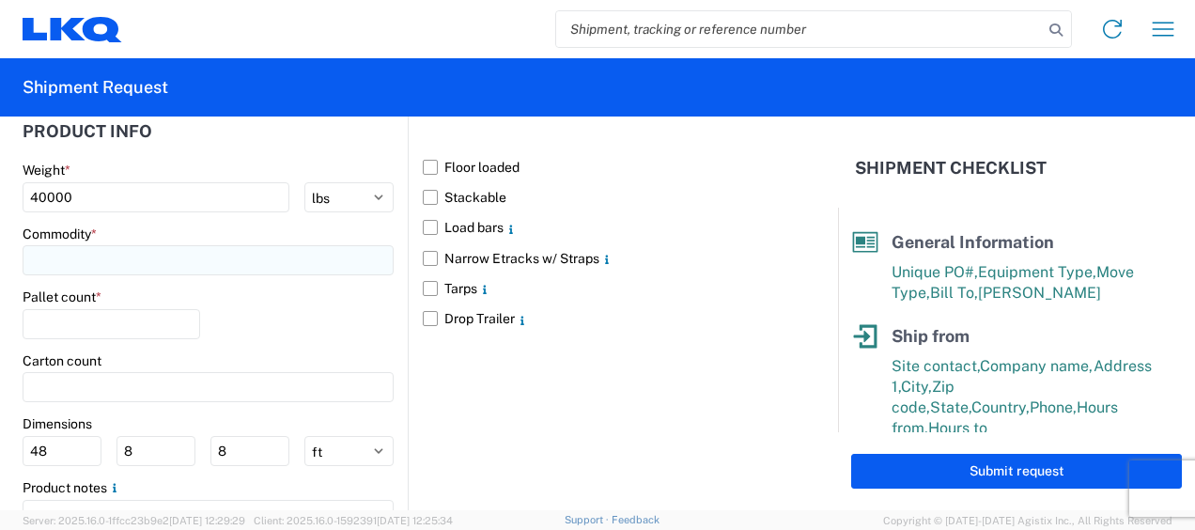
click at [148, 263] on input at bounding box center [208, 260] width 371 height 30
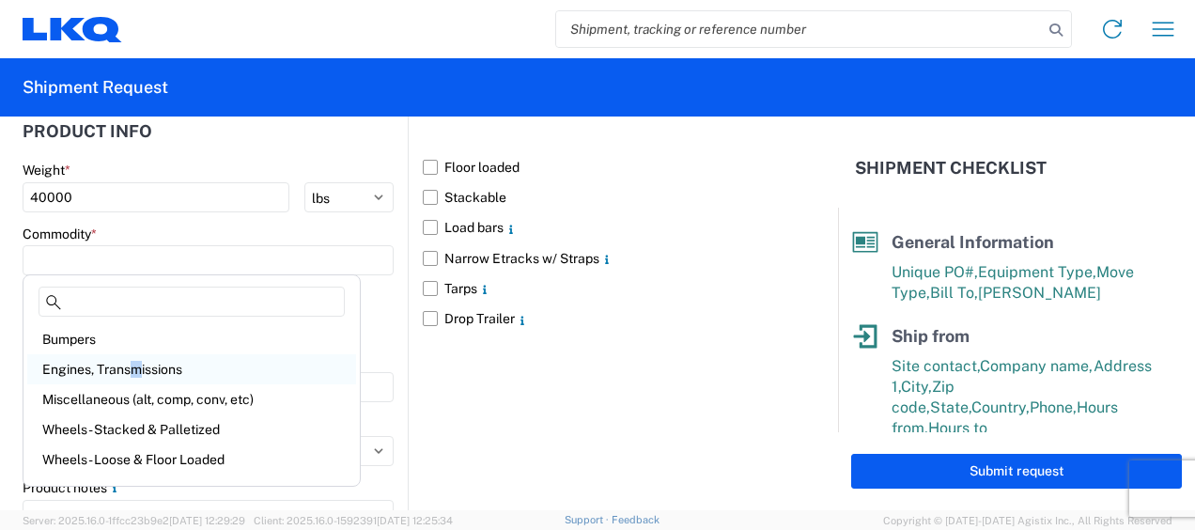
click at [136, 371] on div "Engines, Transmissions" at bounding box center [191, 369] width 329 height 30
type input "Engines, Transmissions"
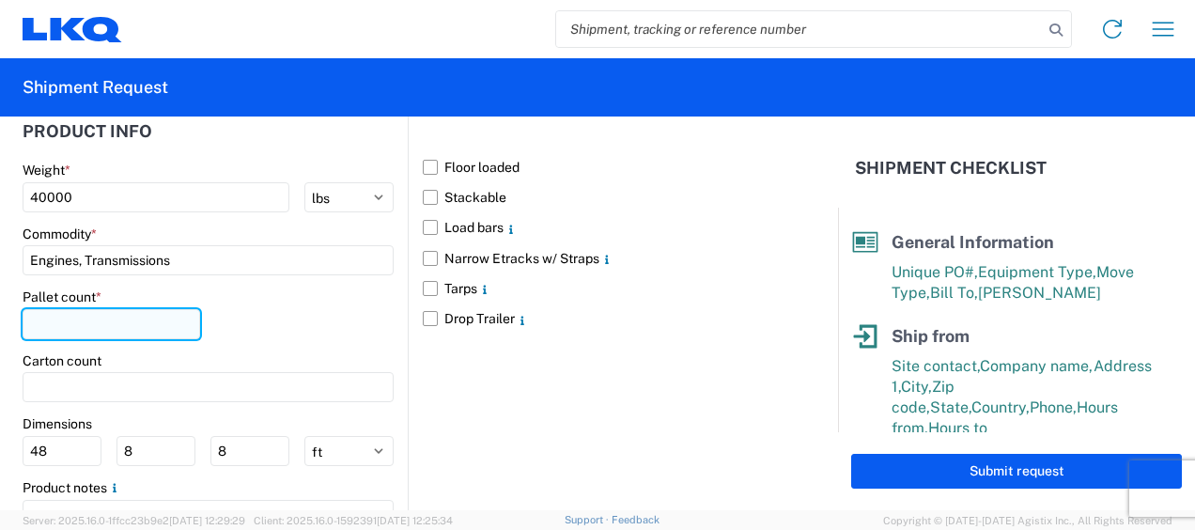
click at [124, 325] on input "number" at bounding box center [112, 324] width 178 height 30
click at [301, 352] on div "Carton count" at bounding box center [208, 360] width 371 height 17
click at [111, 321] on input "30" at bounding box center [112, 324] width 178 height 30
type input "3"
type input "22"
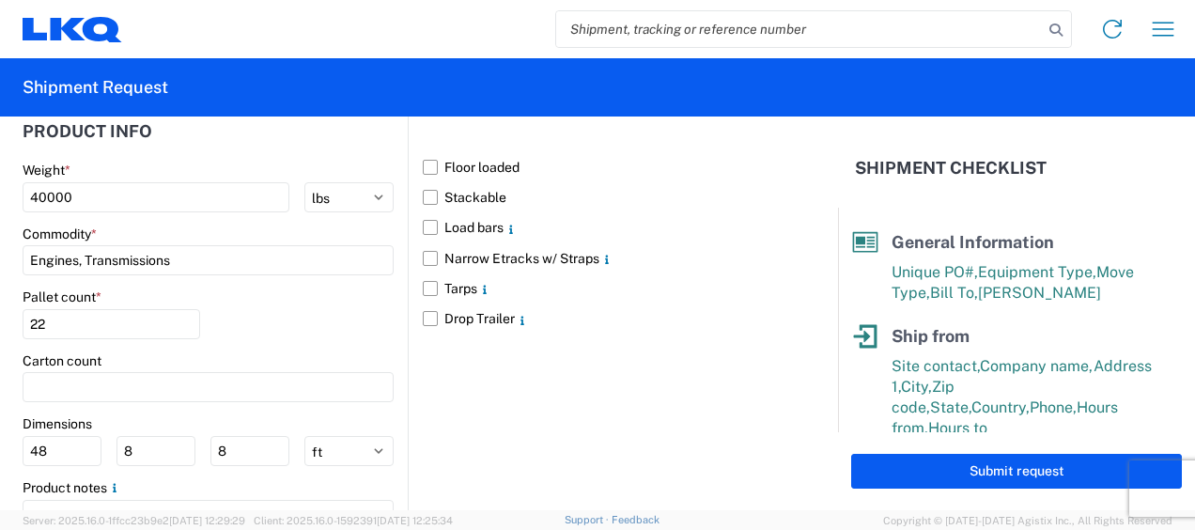
click at [358, 316] on div "Pallet count * 22" at bounding box center [208, 321] width 371 height 64
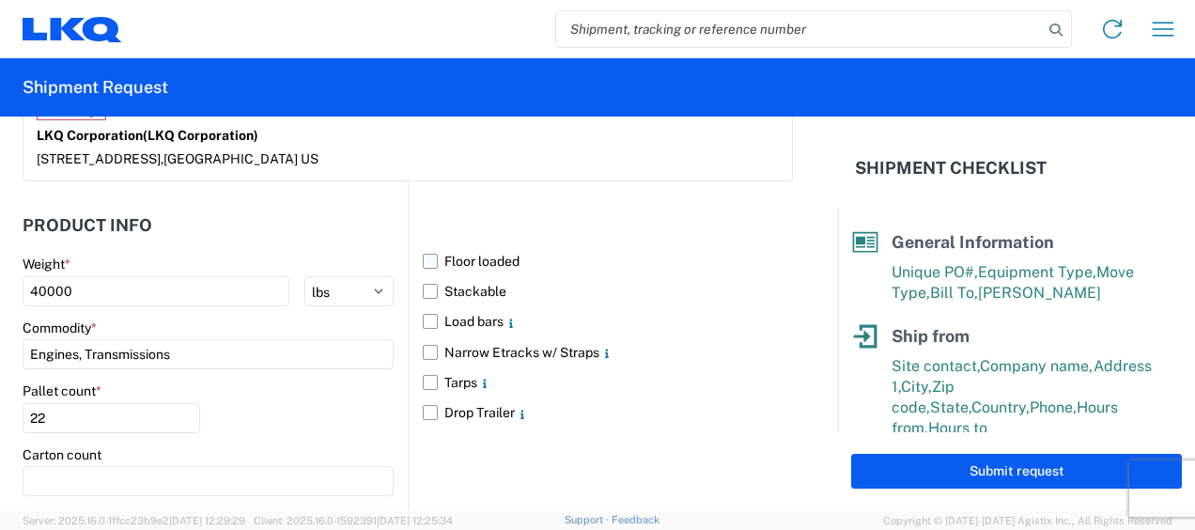
click at [423, 254] on label "Floor loaded" at bounding box center [608, 261] width 370 height 30
click at [0, 0] on input "Floor loaded" at bounding box center [0, 0] width 0 height 0
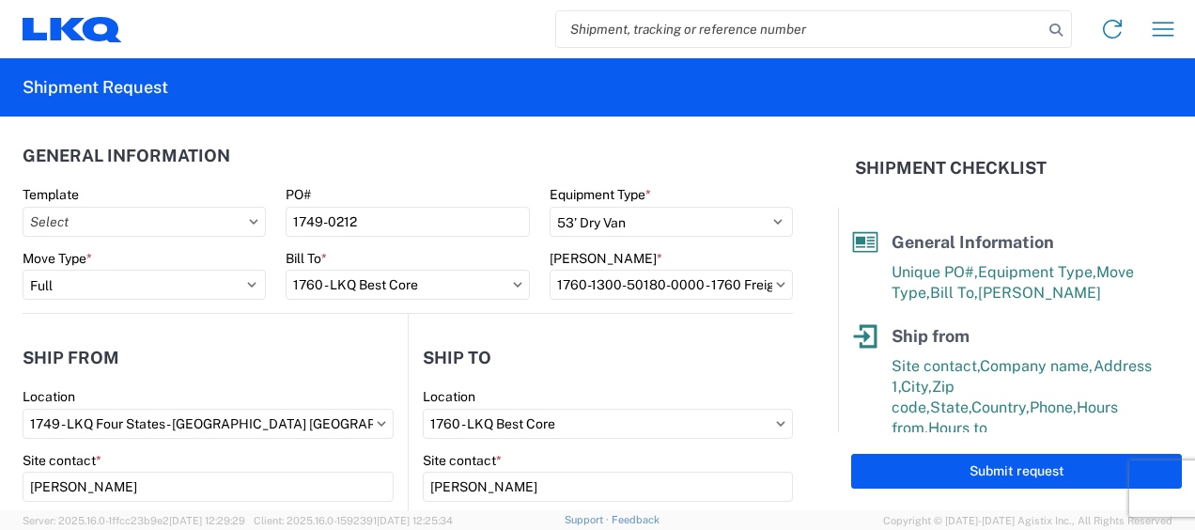
scroll to position [0, 0]
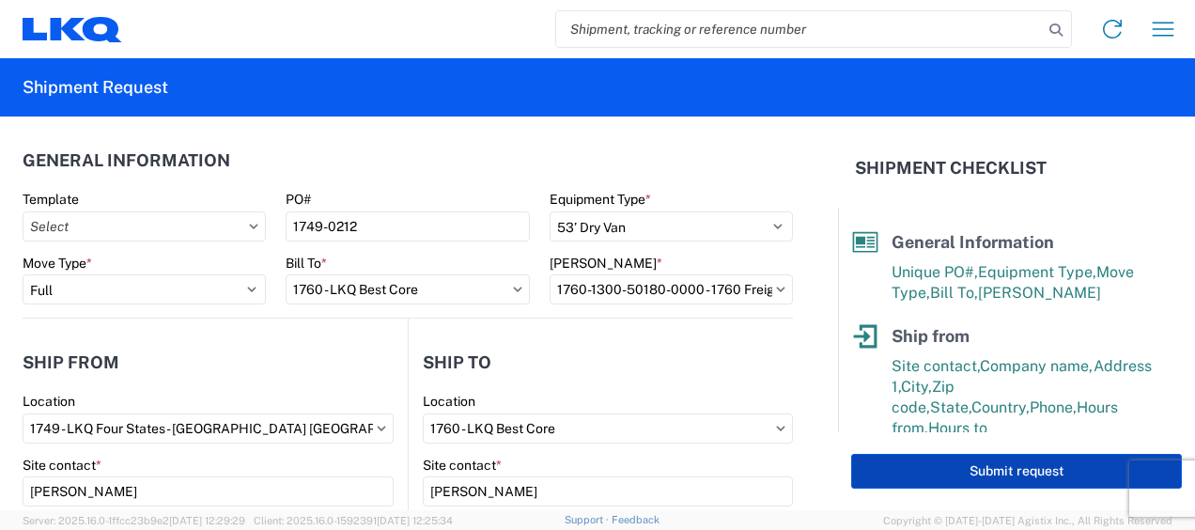
click at [961, 463] on button "Submit request" at bounding box center [1016, 471] width 331 height 35
select select "US"
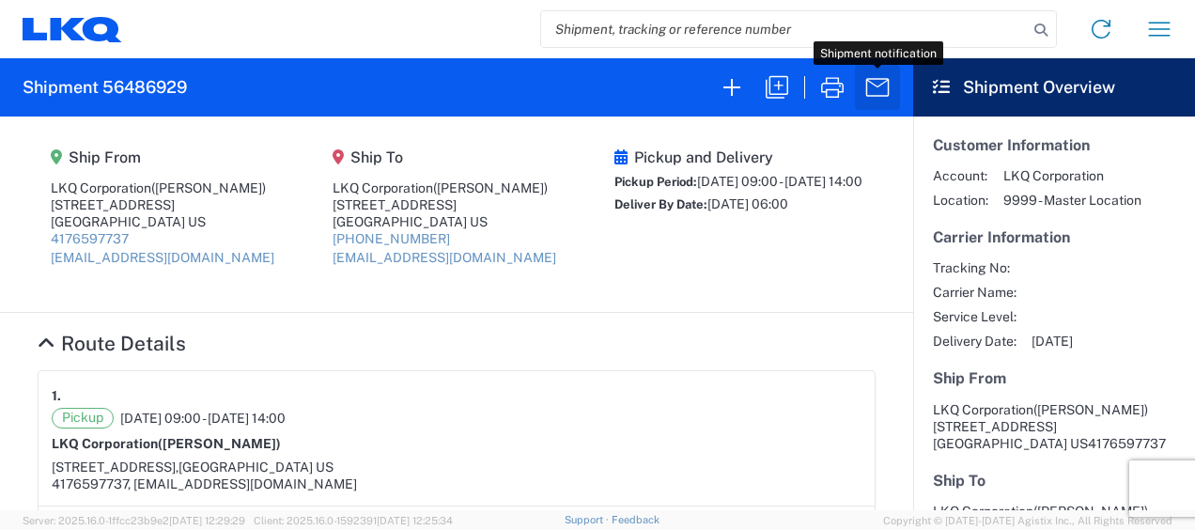
click at [885, 85] on icon "button" at bounding box center [878, 87] width 30 height 30
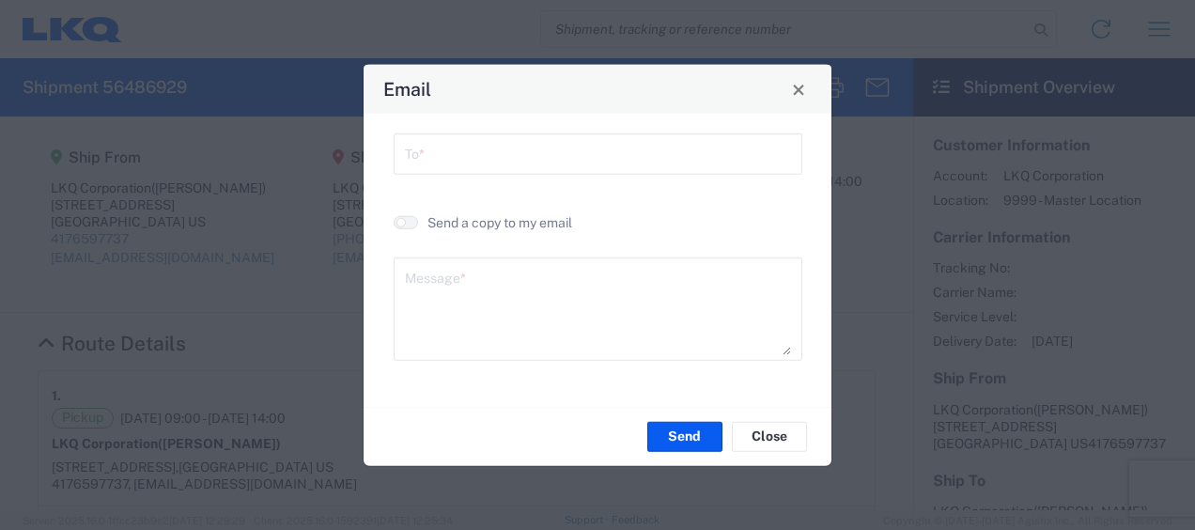
click at [556, 152] on input "text" at bounding box center [598, 152] width 386 height 33
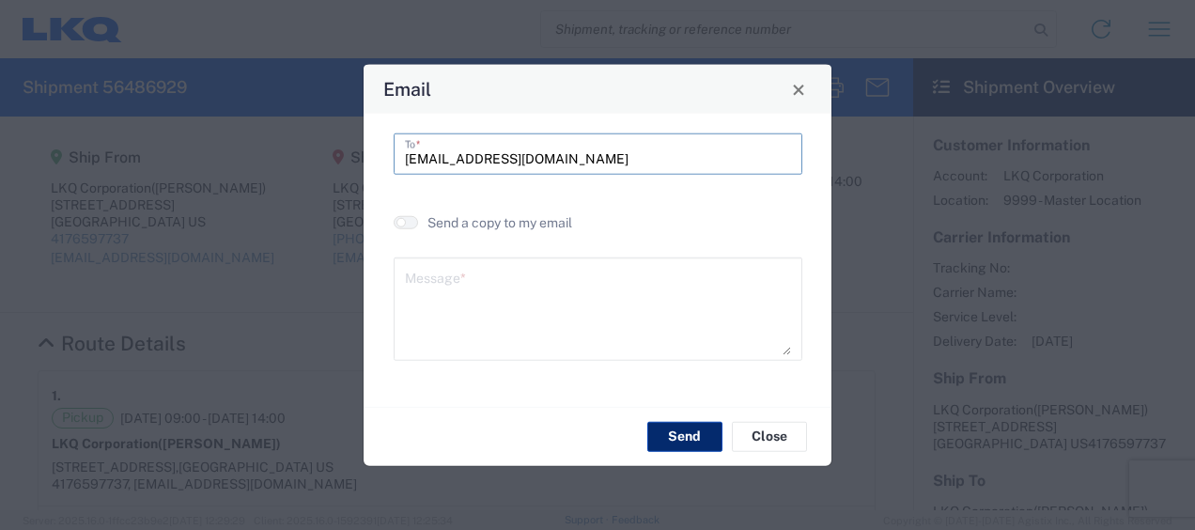
type input "mrcook@lkqcorp.com"
click at [669, 432] on button "Send" at bounding box center [684, 436] width 75 height 30
